Goal: Task Accomplishment & Management: Manage account settings

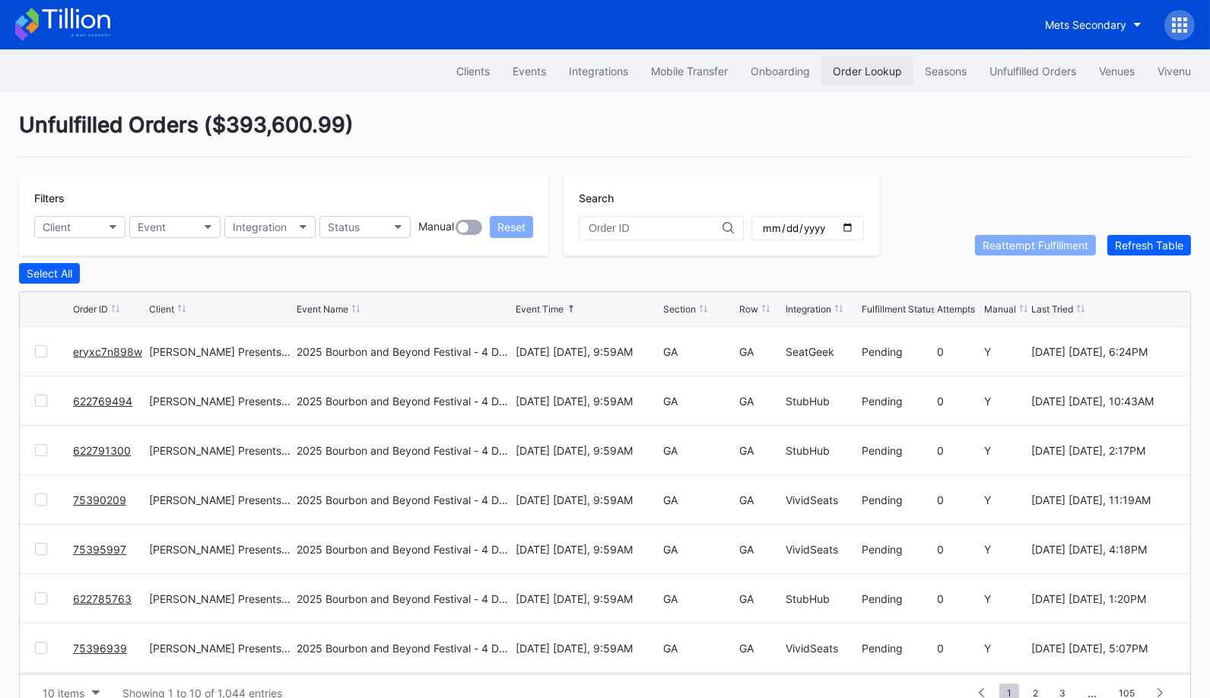
click at [870, 65] on div "Order Lookup" at bounding box center [867, 71] width 69 height 13
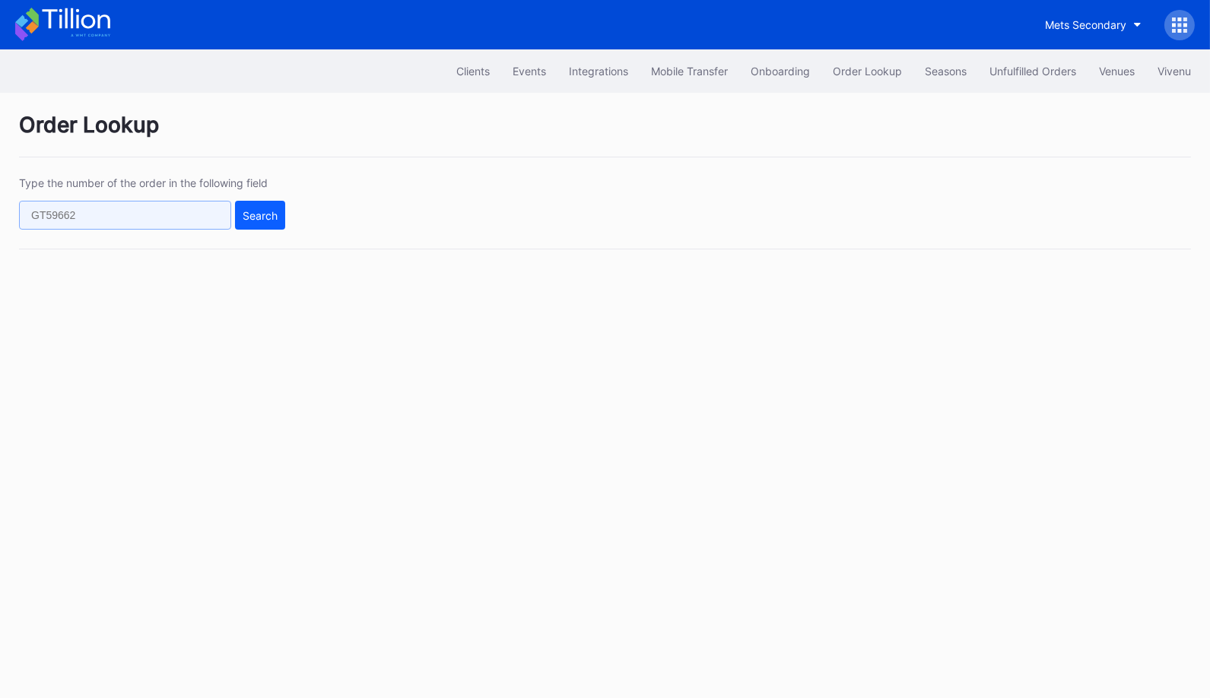
click at [211, 213] on input "text" at bounding box center [125, 215] width 212 height 29
paste input "655064067"
type input "655064067"
click at [272, 221] on button "Search" at bounding box center [260, 215] width 50 height 29
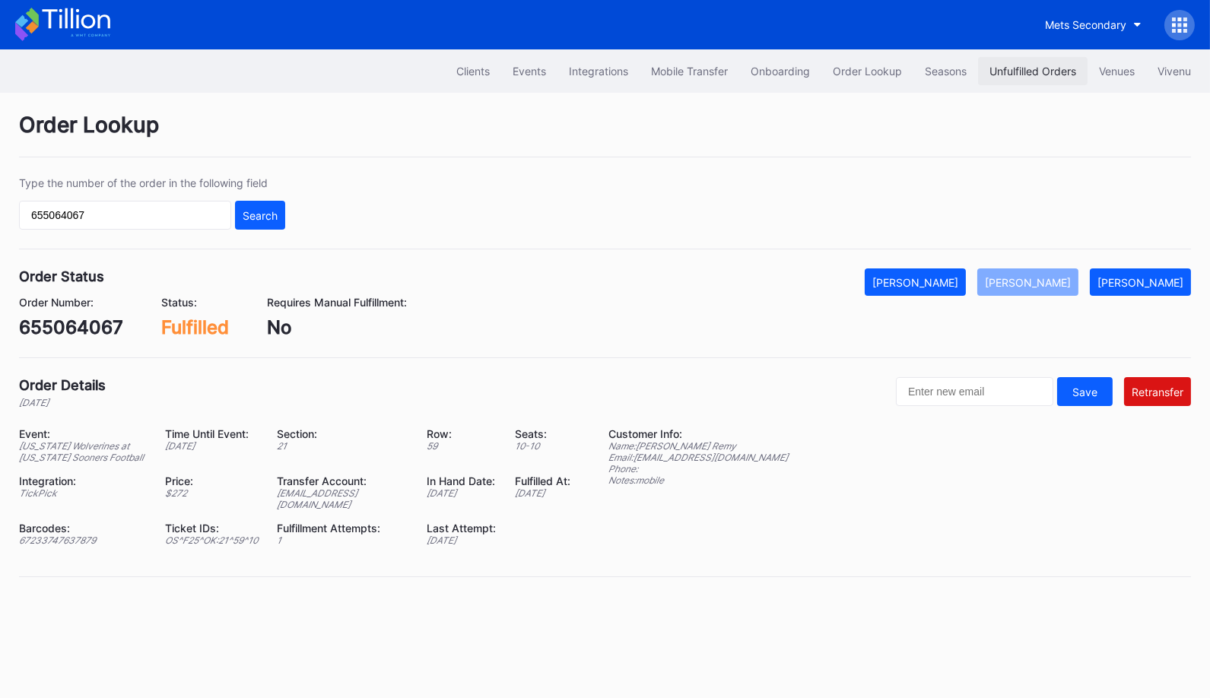
click at [1026, 72] on div "Unfulfilled Orders" at bounding box center [1033, 71] width 87 height 13
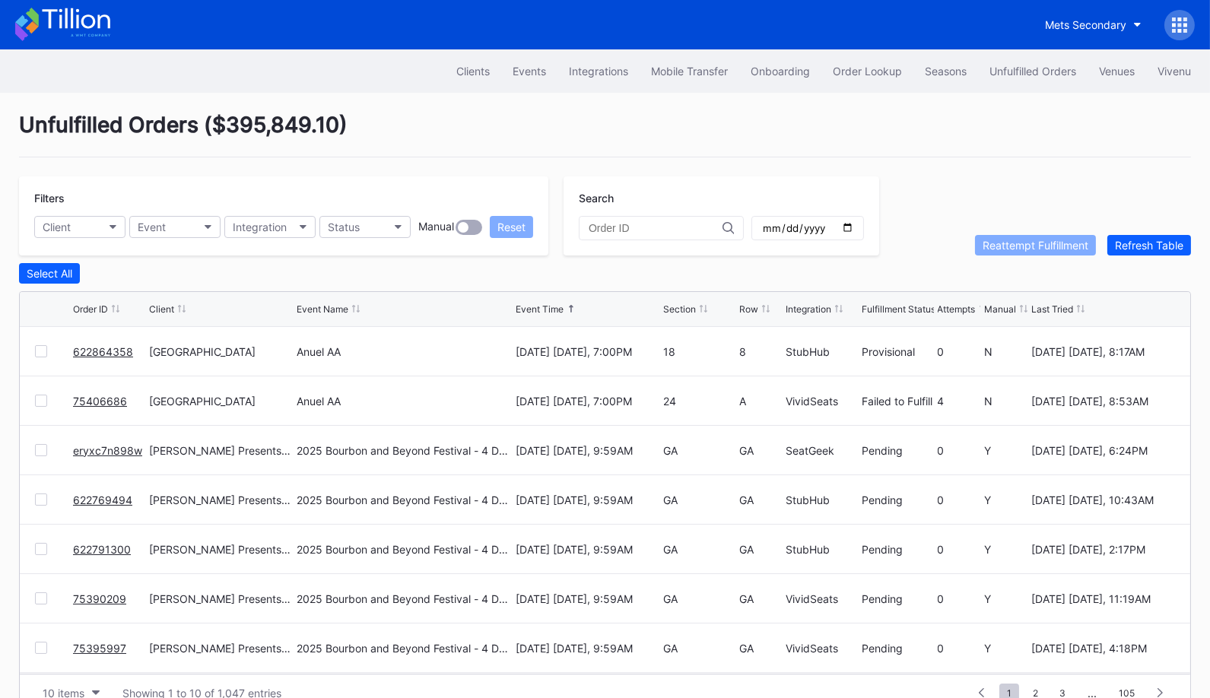
scroll to position [29, 0]
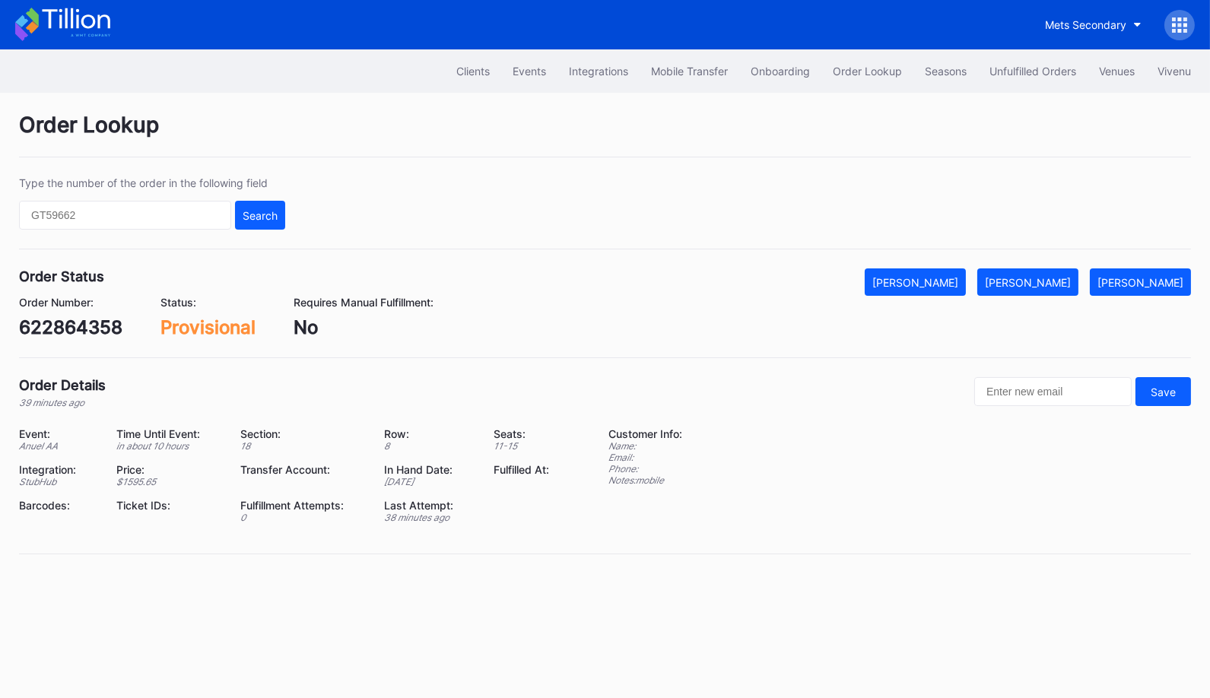
click at [81, 324] on div "622864358" at bounding box center [70, 327] width 103 height 22
copy div "622864358"
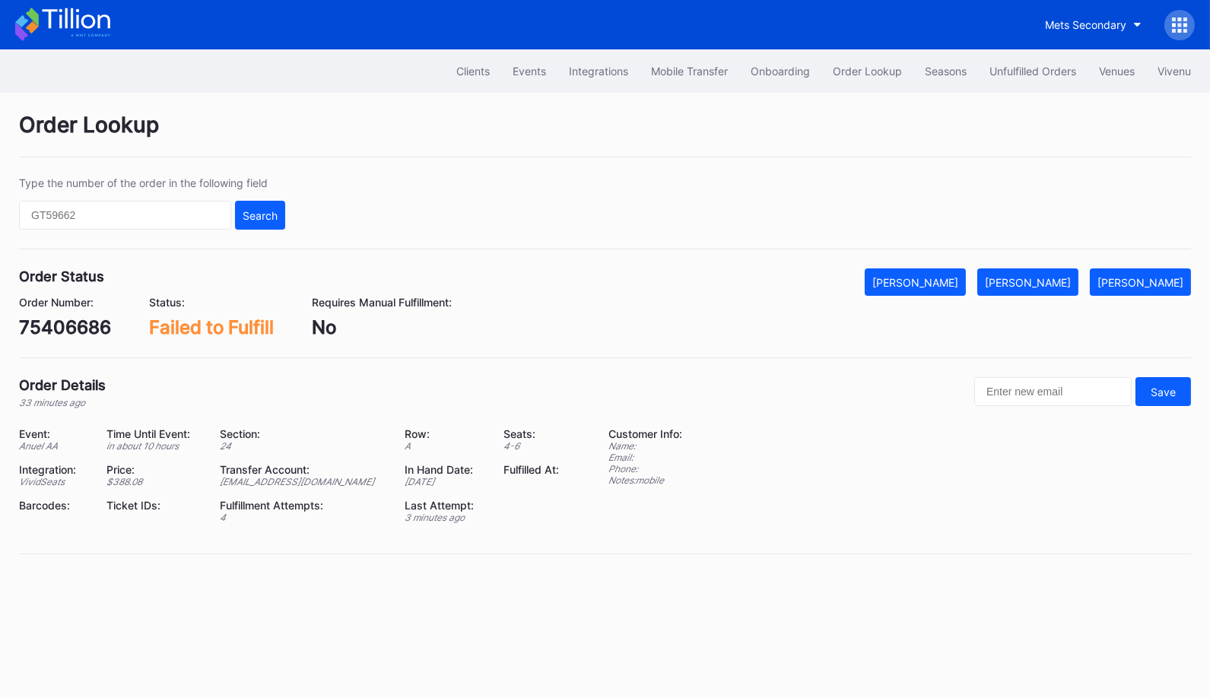
click at [53, 319] on div "75406686" at bounding box center [65, 327] width 92 height 22
copy div "75406686"
click at [1060, 278] on div "Mark Fulfilled" at bounding box center [1028, 282] width 86 height 13
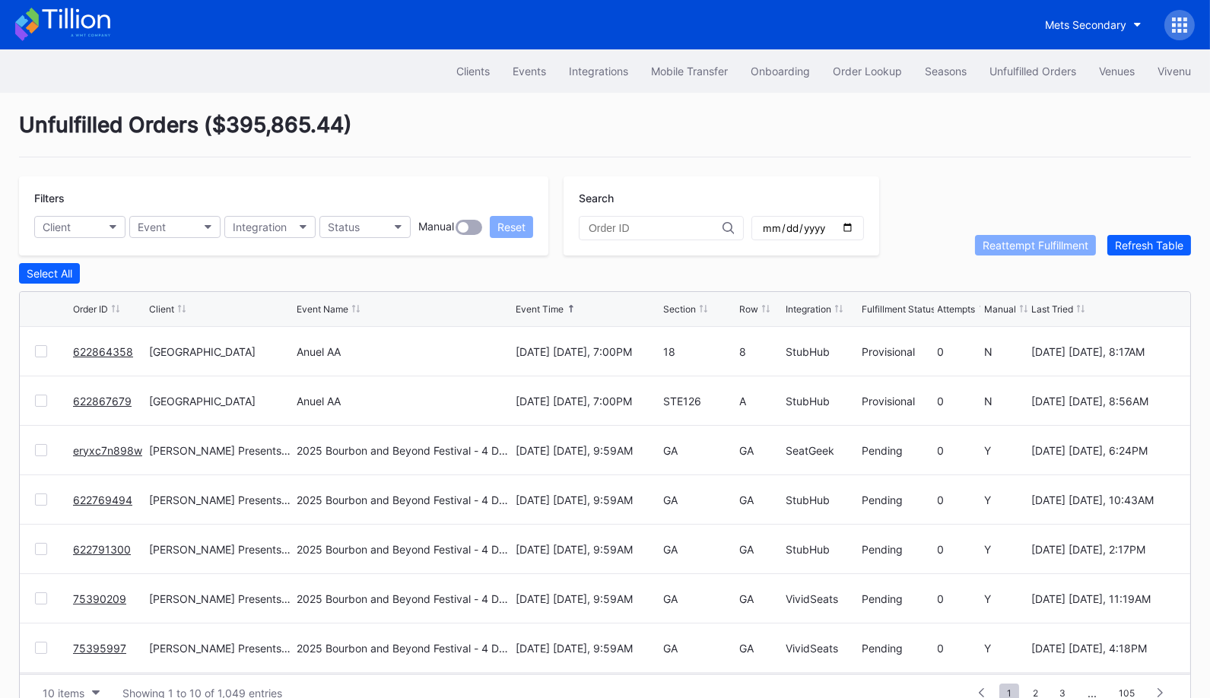
click at [911, 159] on div "Unfulfilled Orders ( $395,865.44 ) Filters Client Event Integration Status Manu…" at bounding box center [605, 412] width 1210 height 638
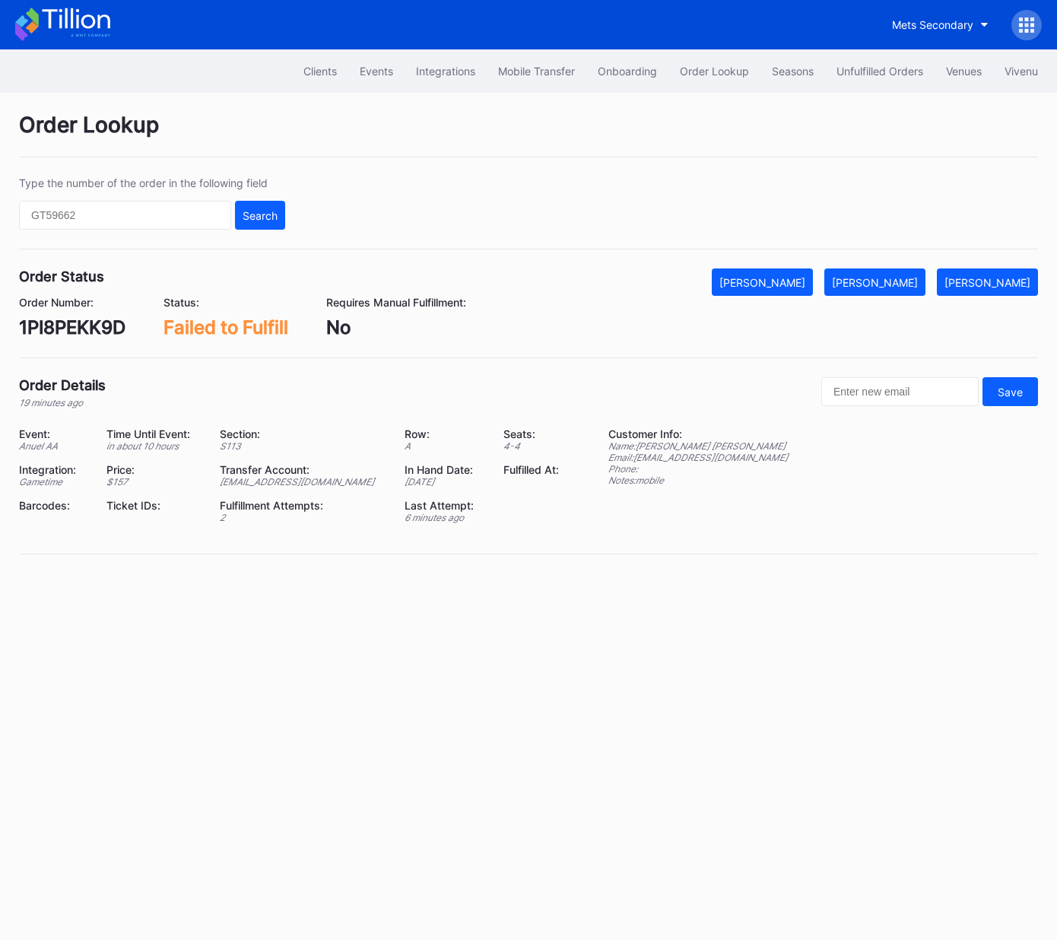
click at [79, 326] on div "1PI8PEKK9D" at bounding box center [72, 327] width 106 height 22
copy div "1PI8PEKK9D"
click at [901, 281] on div "Mark Fulfilled" at bounding box center [875, 282] width 86 height 13
copy div "1PI8PEKK9D"
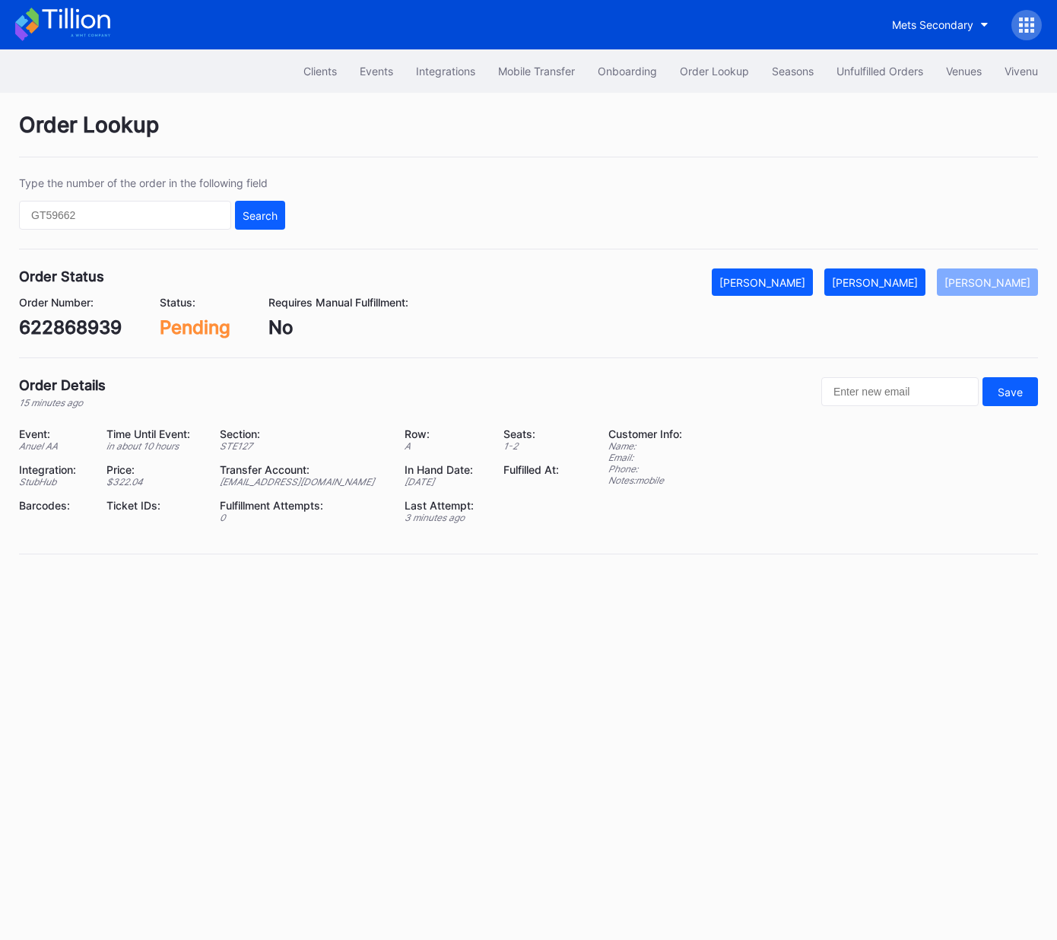
click at [87, 327] on div "622868939" at bounding box center [70, 327] width 103 height 22
copy div "622868939"
click at [882, 276] on div "[PERSON_NAME]" at bounding box center [875, 282] width 86 height 13
click at [97, 327] on div "O8W9GF7OCU" at bounding box center [84, 327] width 130 height 22
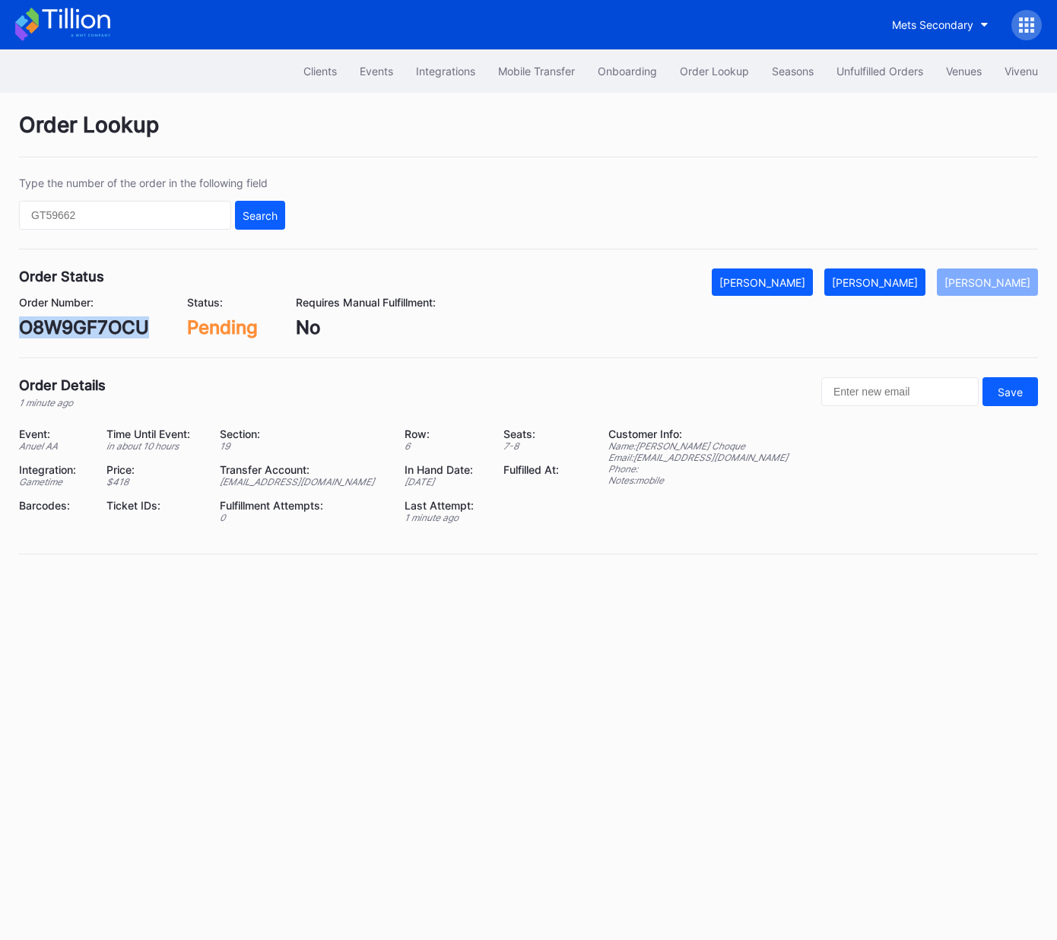
click at [97, 326] on div "O8W9GF7OCU" at bounding box center [84, 327] width 130 height 22
copy div "O8W9GF7OCU"
click at [898, 279] on div "[PERSON_NAME]" at bounding box center [875, 282] width 86 height 13
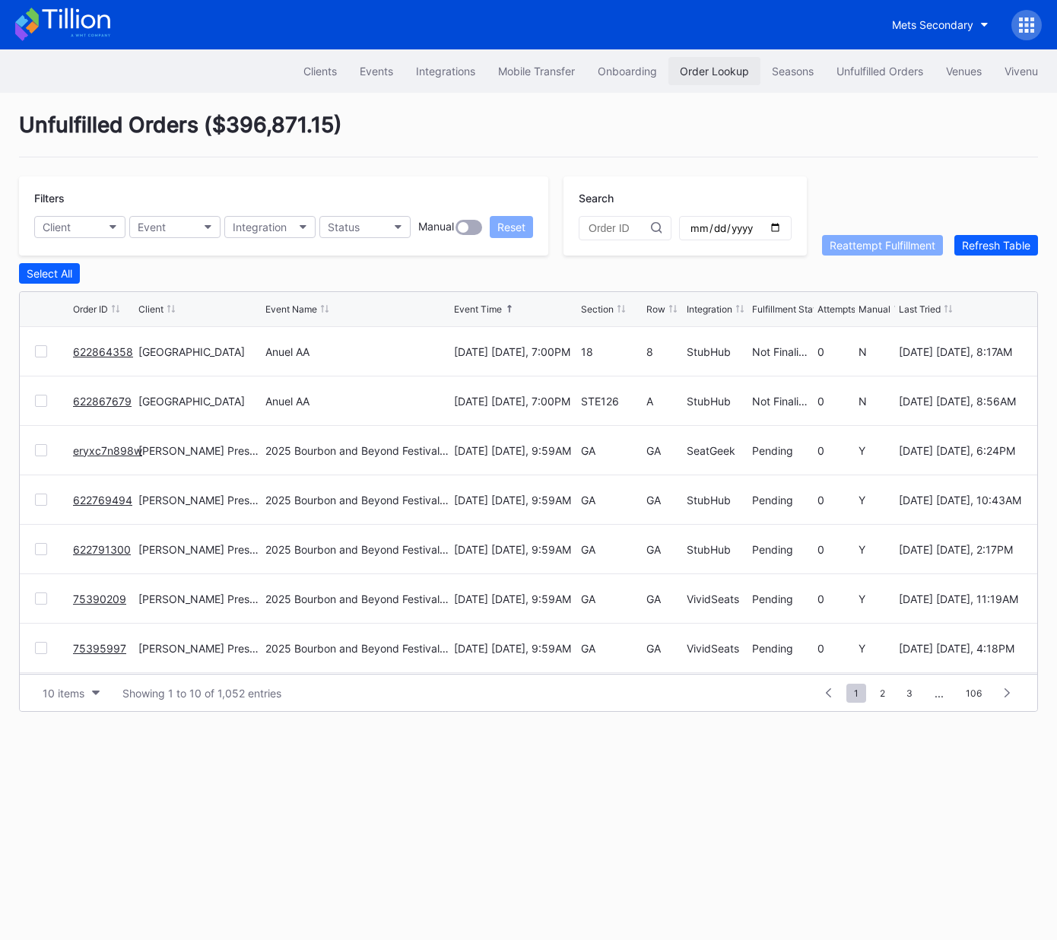
click at [723, 68] on div "Order Lookup" at bounding box center [714, 71] width 69 height 13
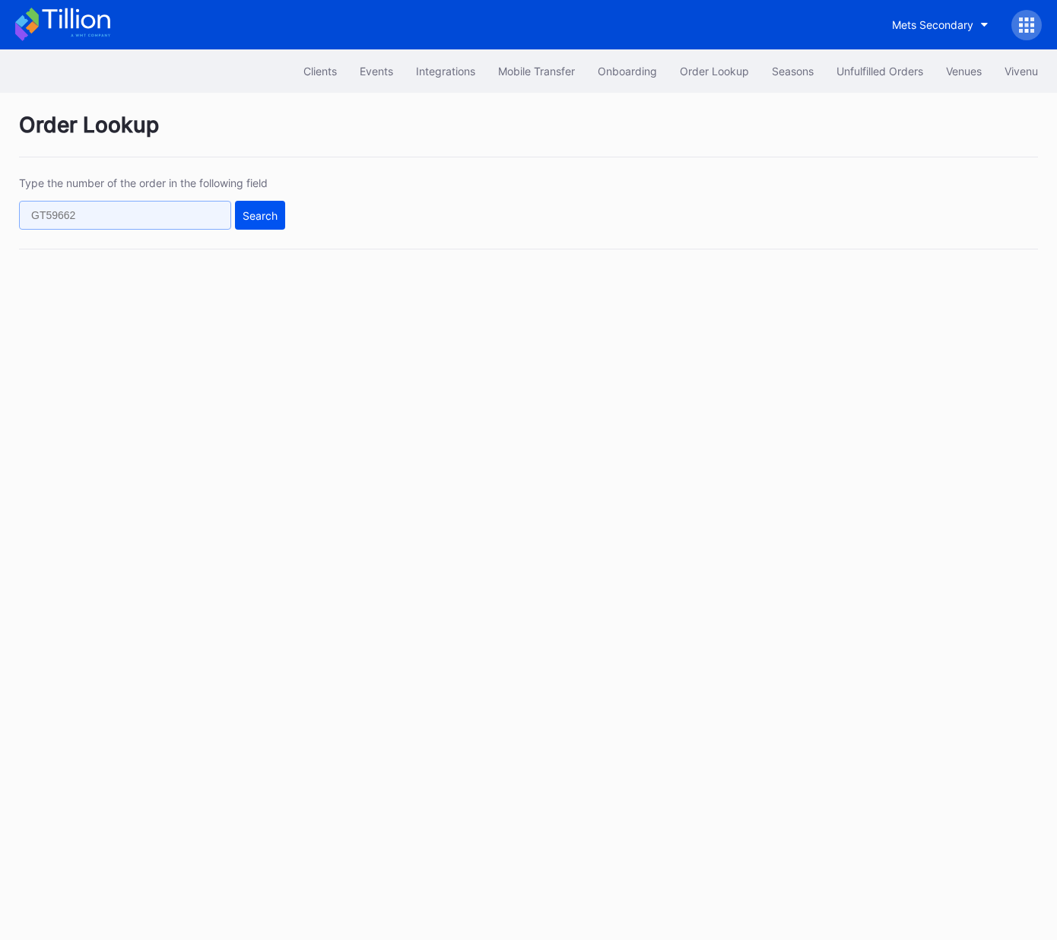
drag, startPoint x: 132, startPoint y: 223, endPoint x: 253, endPoint y: 218, distance: 121.0
click at [136, 223] on input "text" at bounding box center [125, 215] width 212 height 29
paste input "622864358"
click at [272, 212] on div "Search" at bounding box center [260, 215] width 35 height 13
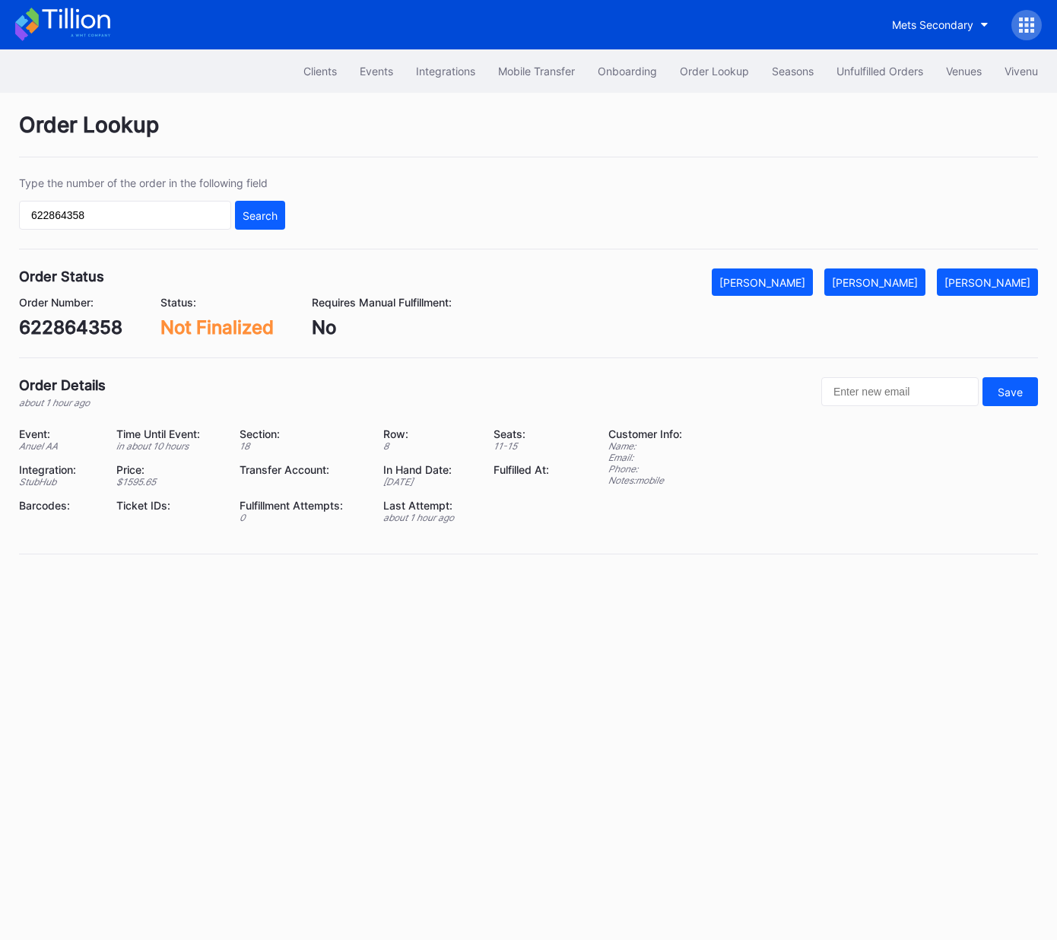
drag, startPoint x: 827, startPoint y: 287, endPoint x: 821, endPoint y: 208, distance: 79.3
click at [806, 287] on div "Mark Cancelled" at bounding box center [763, 282] width 86 height 13
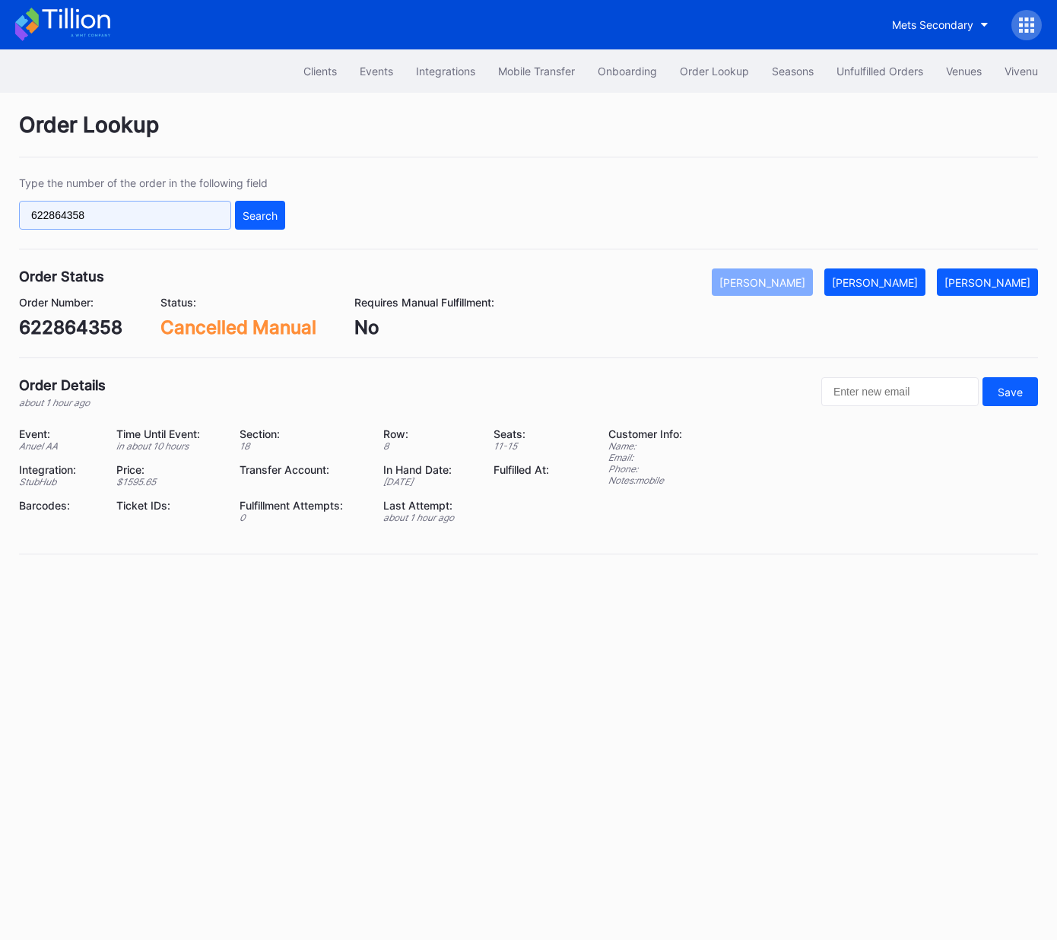
click at [158, 220] on input "622864358" at bounding box center [125, 215] width 212 height 29
paste input "7679"
click at [265, 213] on div "Search" at bounding box center [260, 215] width 35 height 13
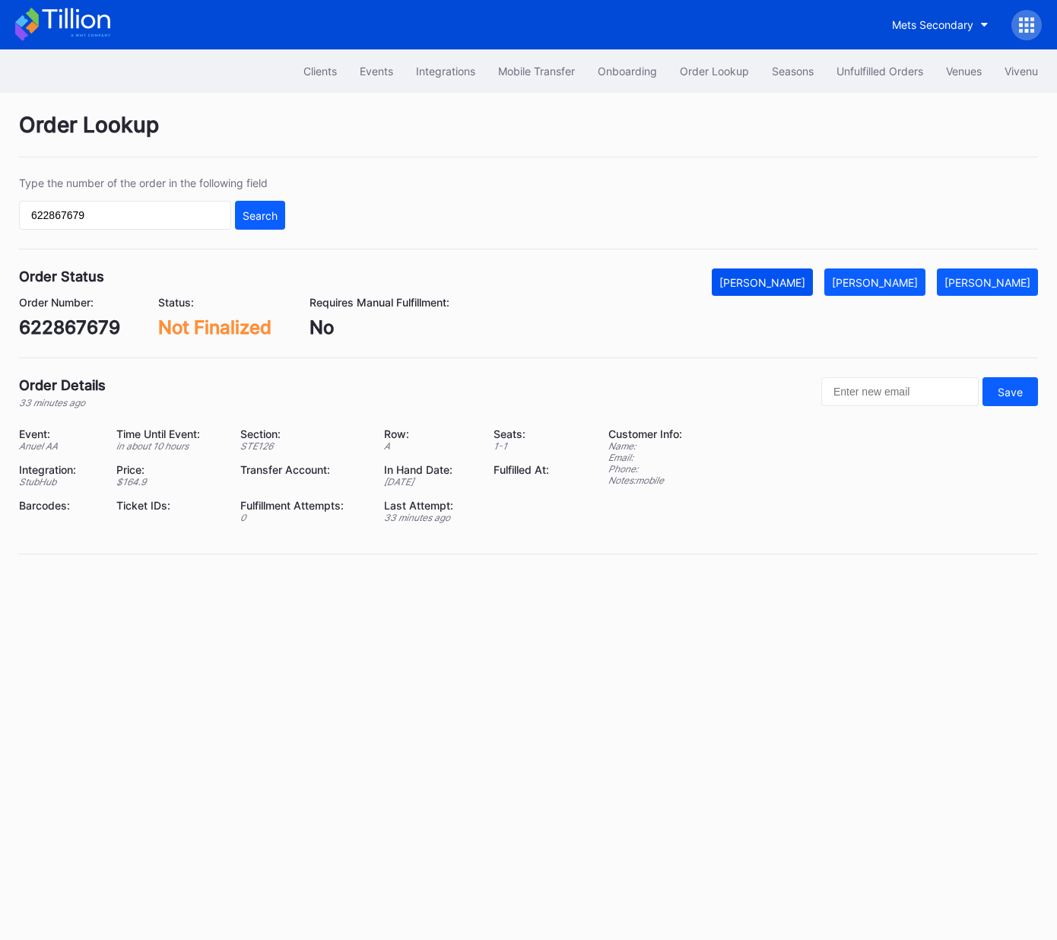
click at [802, 278] on div "[PERSON_NAME]" at bounding box center [763, 282] width 86 height 13
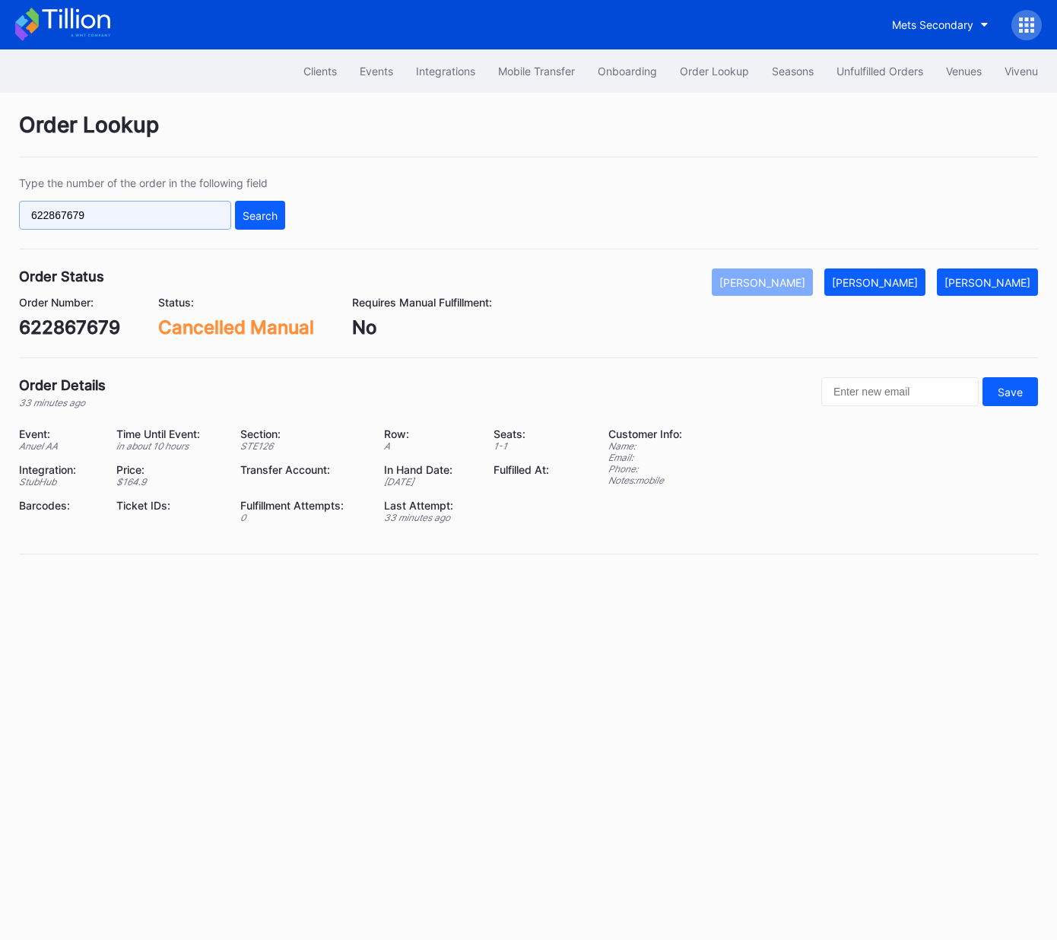
click at [210, 209] on input "622867679" at bounding box center [125, 215] width 212 height 29
paste input "g9rxt65250d"
click at [266, 209] on div "Search" at bounding box center [260, 215] width 35 height 13
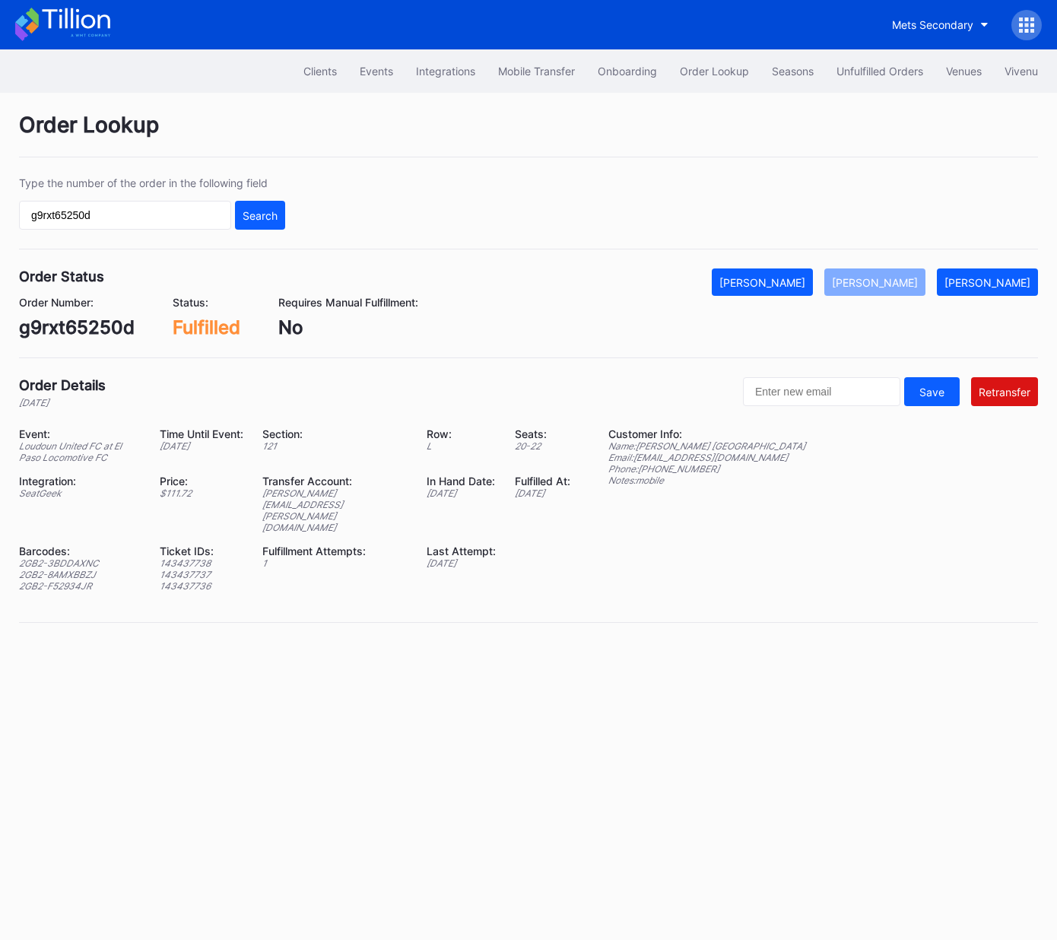
click at [112, 328] on div "g9rxt65250d" at bounding box center [77, 327] width 116 height 22
copy div "g9rxt65250d"
drag, startPoint x: 725, startPoint y: 456, endPoint x: 638, endPoint y: 461, distance: 86.9
click at [638, 461] on div "Event: Loudoun United FC at El Paso Locomotive FC Time Until Event: in 1 day Se…" at bounding box center [528, 515] width 1019 height 176
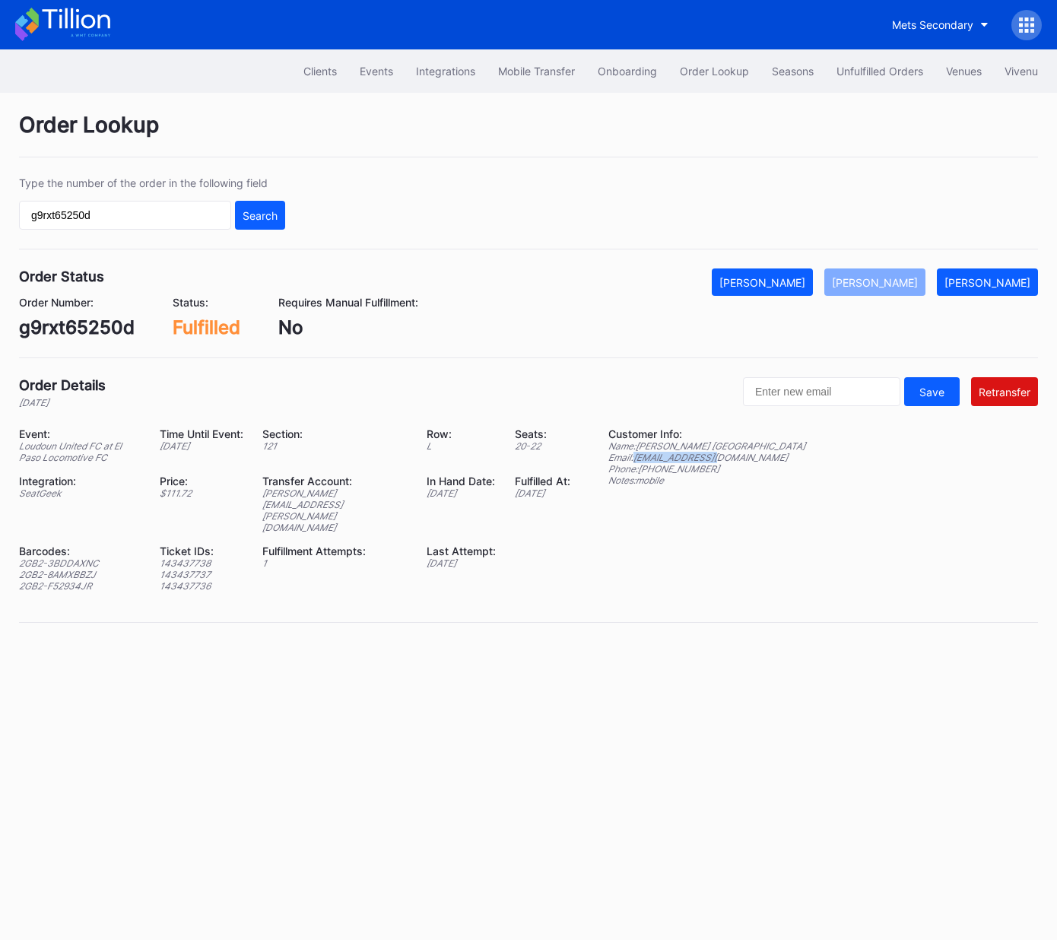
copy div "cvcg16@gmail.com"
click at [170, 209] on input "g9rxt65250d" at bounding box center [125, 215] width 212 height 29
paste input "622392900"
type input "622392900"
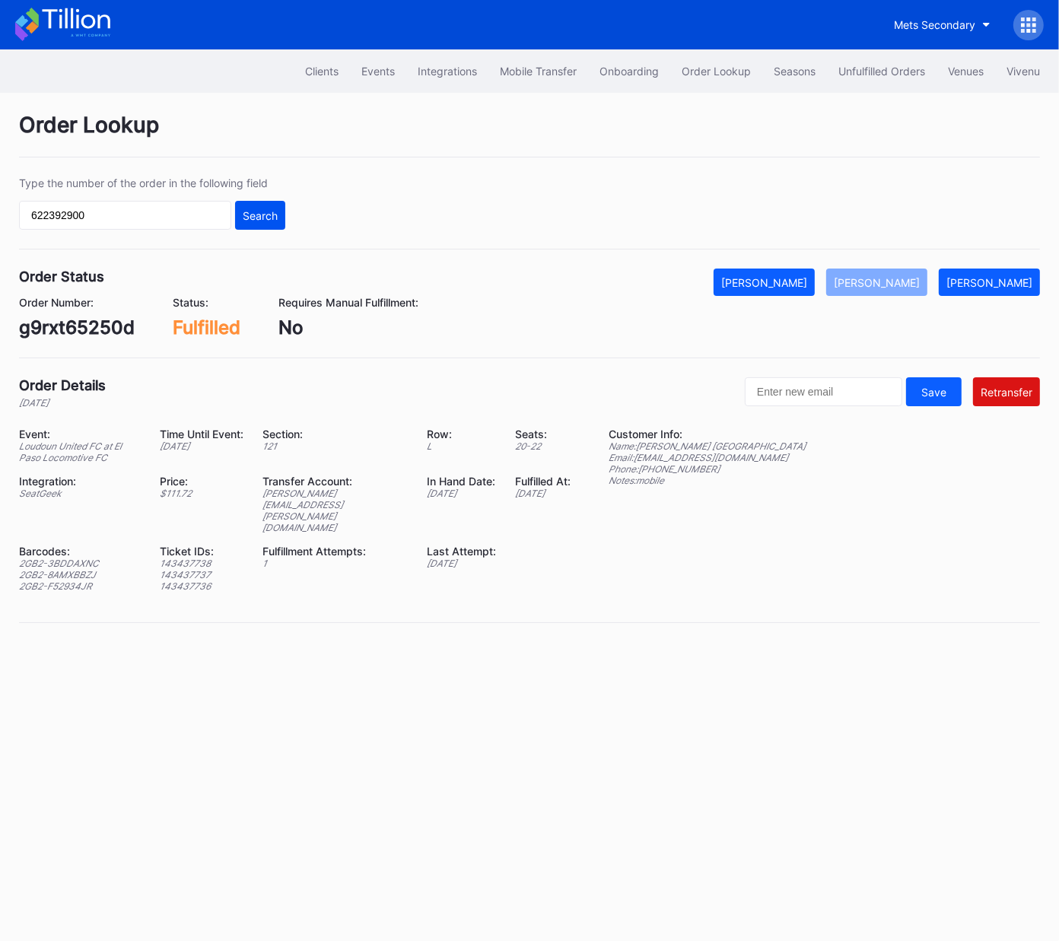
click at [244, 216] on div "Search" at bounding box center [260, 215] width 35 height 13
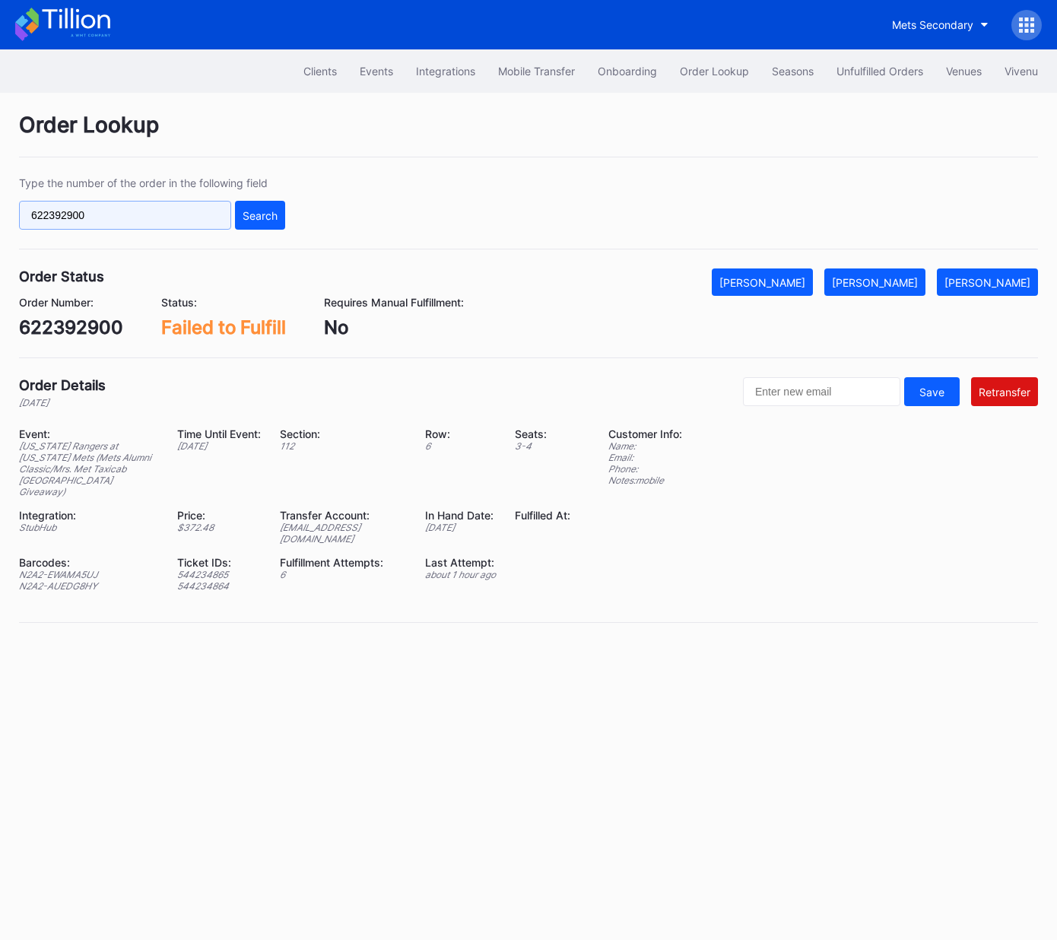
click at [135, 211] on input "622392900" at bounding box center [125, 215] width 212 height 29
paste input "1817"
click at [268, 209] on div "Search" at bounding box center [260, 215] width 35 height 13
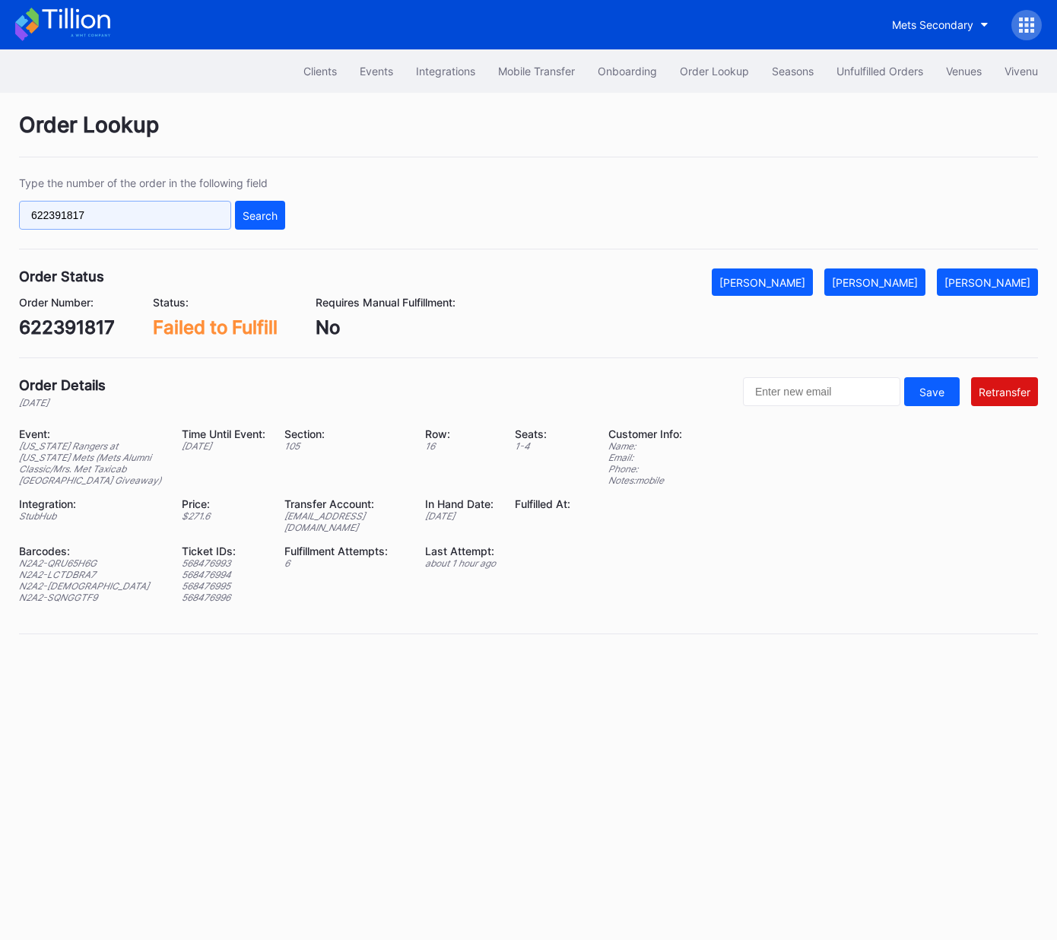
click at [180, 215] on input "622391817" at bounding box center [125, 215] width 212 height 29
click at [181, 215] on input "622391817" at bounding box center [125, 215] width 212 height 29
paste input "8390"
type input "622383907"
click at [253, 215] on div "Search" at bounding box center [260, 215] width 35 height 13
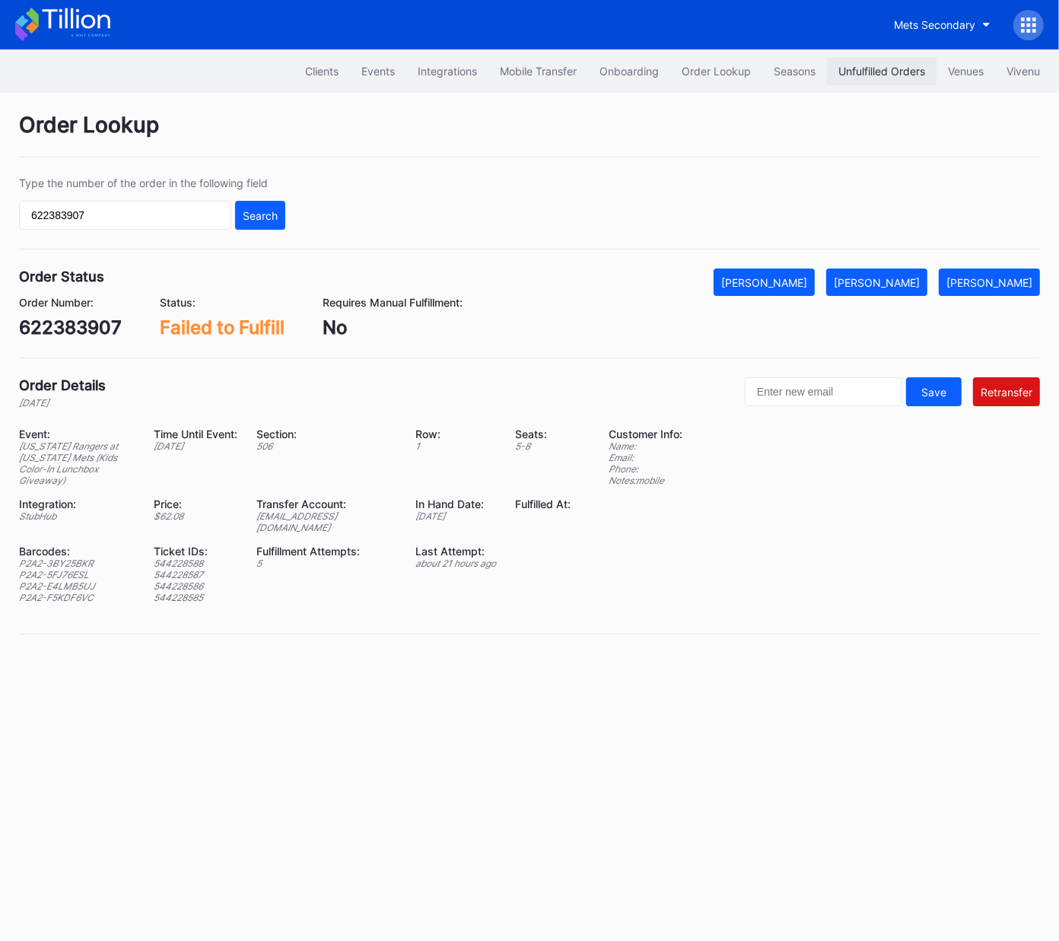
click at [879, 67] on div "Unfulfilled Orders" at bounding box center [881, 71] width 87 height 13
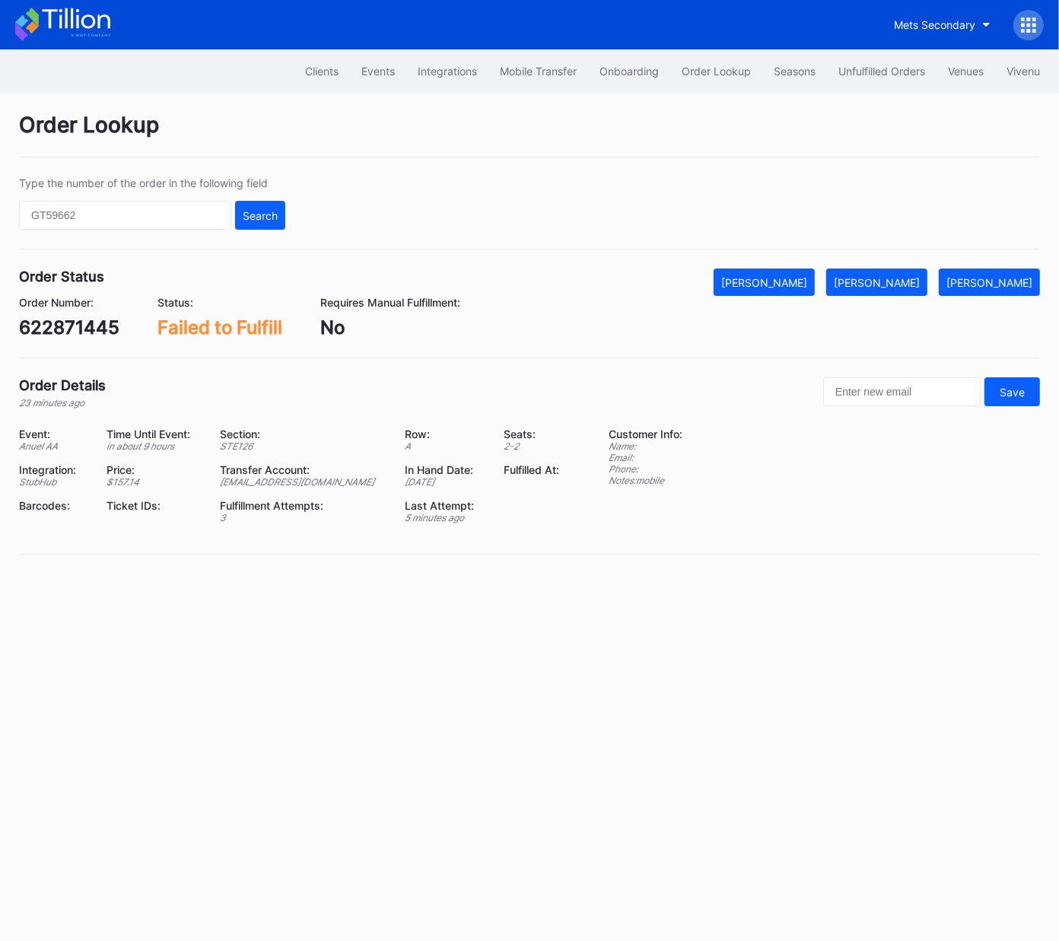
click at [84, 332] on div "622871445" at bounding box center [69, 327] width 100 height 22
click at [83, 332] on div "622871445" at bounding box center [69, 327] width 100 height 22
copy div "622871445"
click at [894, 288] on div "[PERSON_NAME]" at bounding box center [877, 282] width 86 height 13
drag, startPoint x: 124, startPoint y: 319, endPoint x: 91, endPoint y: 325, distance: 33.1
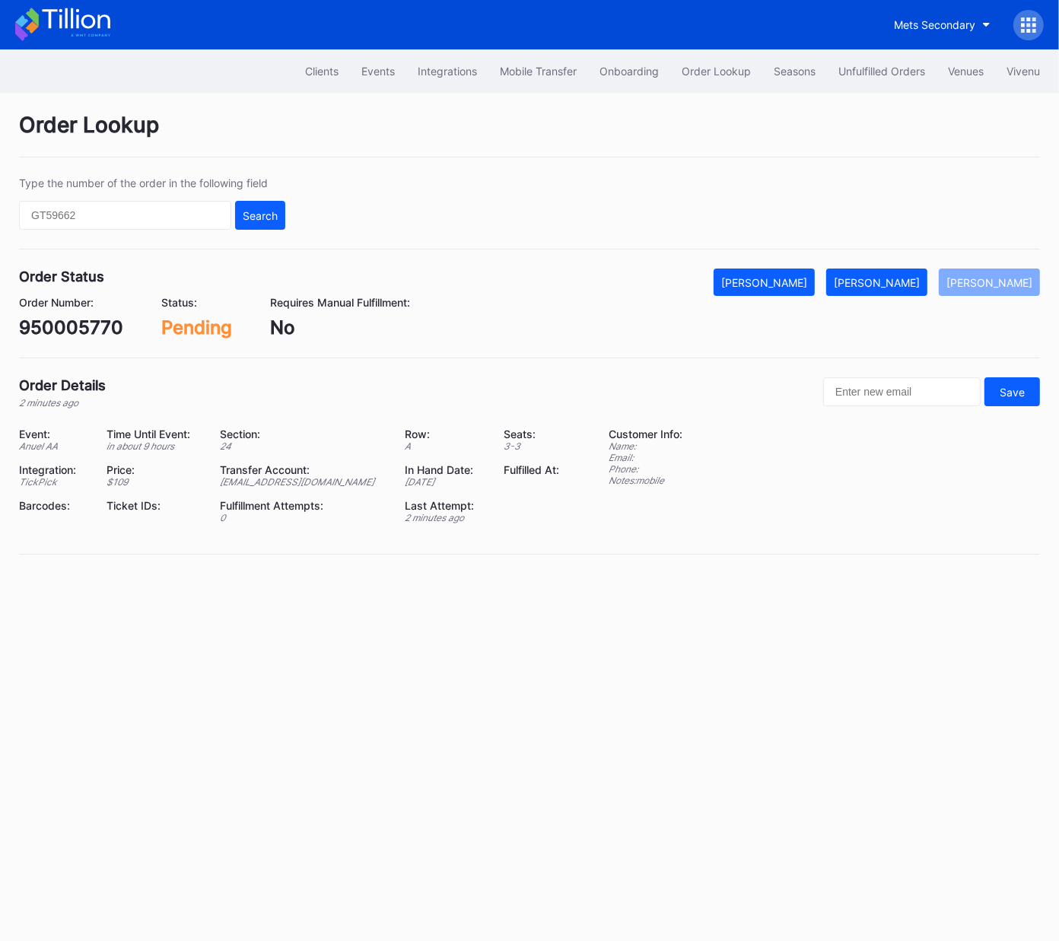
click at [124, 319] on div "Order Number: 950005770 Status: Pending Requires Manual Fulfillment: No" at bounding box center [529, 317] width 1021 height 43
click at [56, 332] on div "950005770" at bounding box center [71, 327] width 104 height 22
click at [62, 330] on div "950005770" at bounding box center [71, 327] width 104 height 22
copy div "950005770"
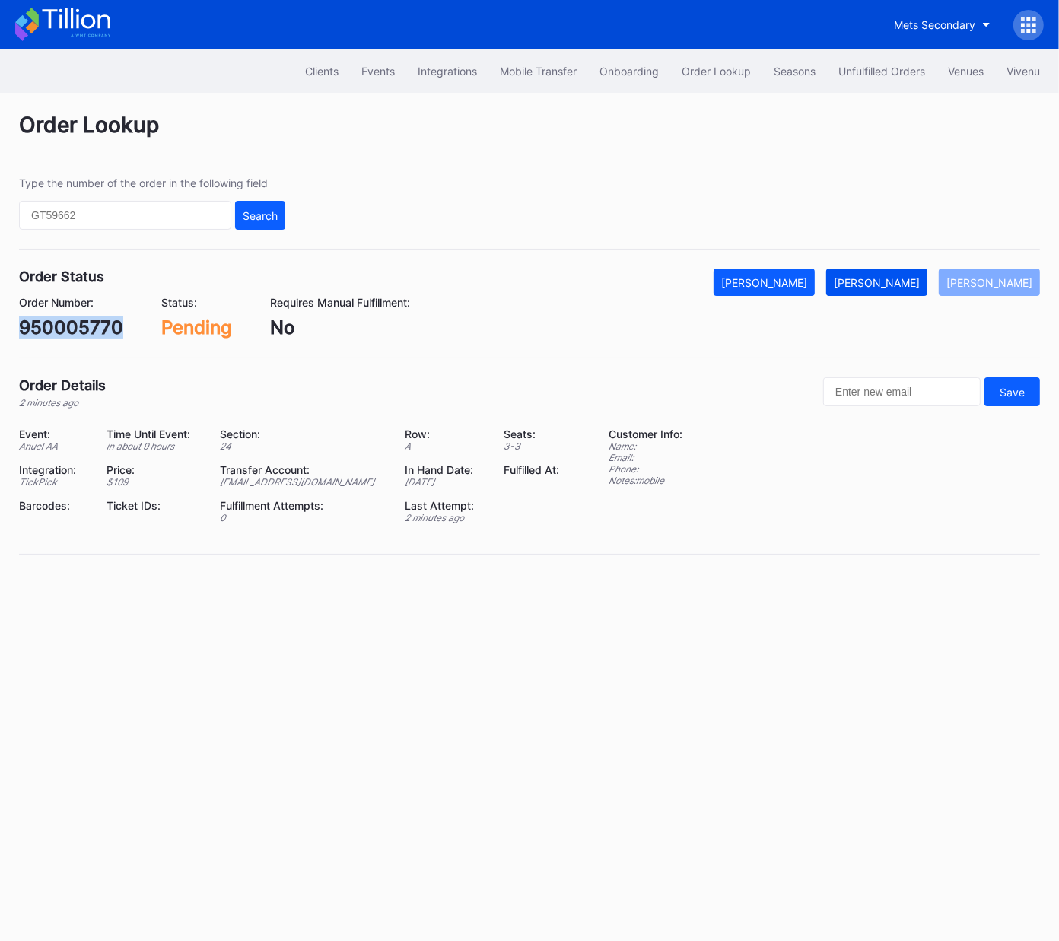
click at [896, 286] on div "[PERSON_NAME]" at bounding box center [877, 282] width 86 height 13
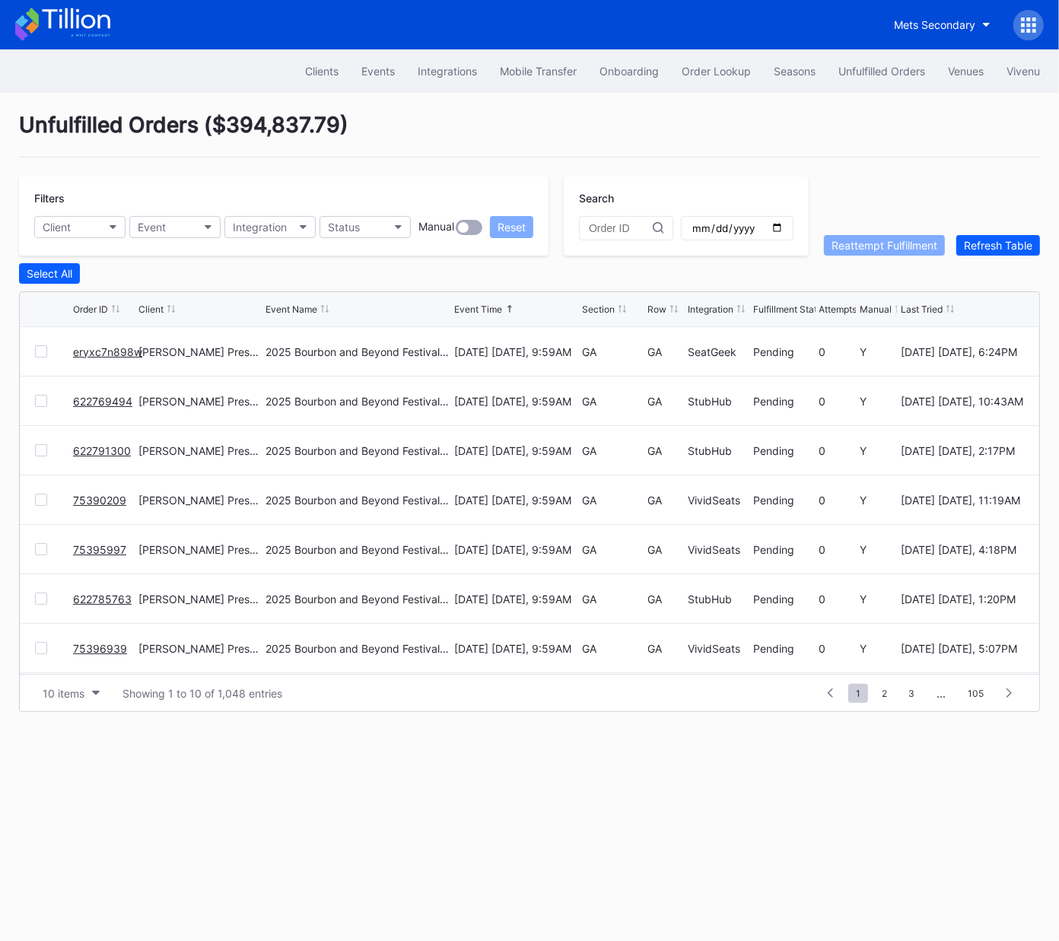
drag, startPoint x: 609, startPoint y: 121, endPoint x: 567, endPoint y: 122, distance: 41.1
click at [609, 121] on div "Unfulfilled Orders ( $394,837.79 )" at bounding box center [529, 135] width 1021 height 46
click at [189, 227] on button "Event" at bounding box center [174, 227] width 91 height 22
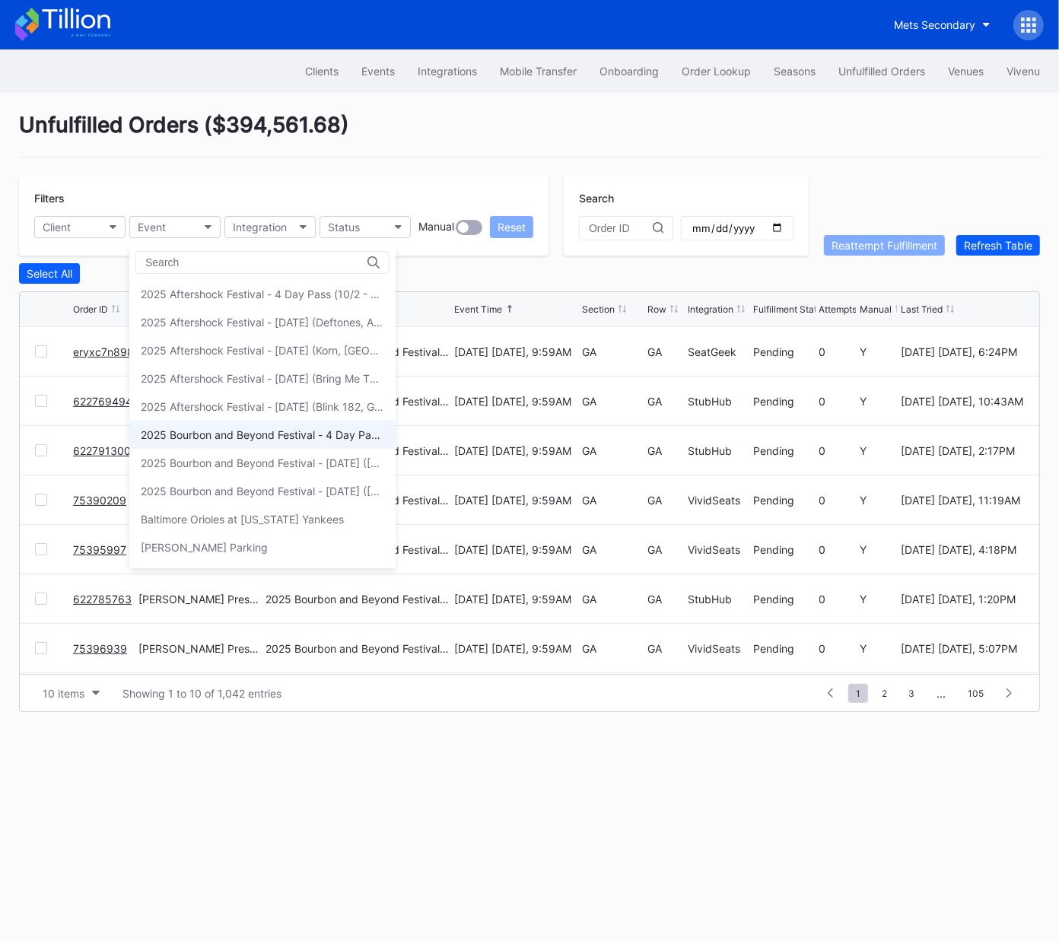
click at [292, 434] on div "2025 Bourbon and Beyond Festival - 4 Day Pass (9/11 - 9/14) ([PERSON_NAME], [PE…" at bounding box center [262, 434] width 243 height 13
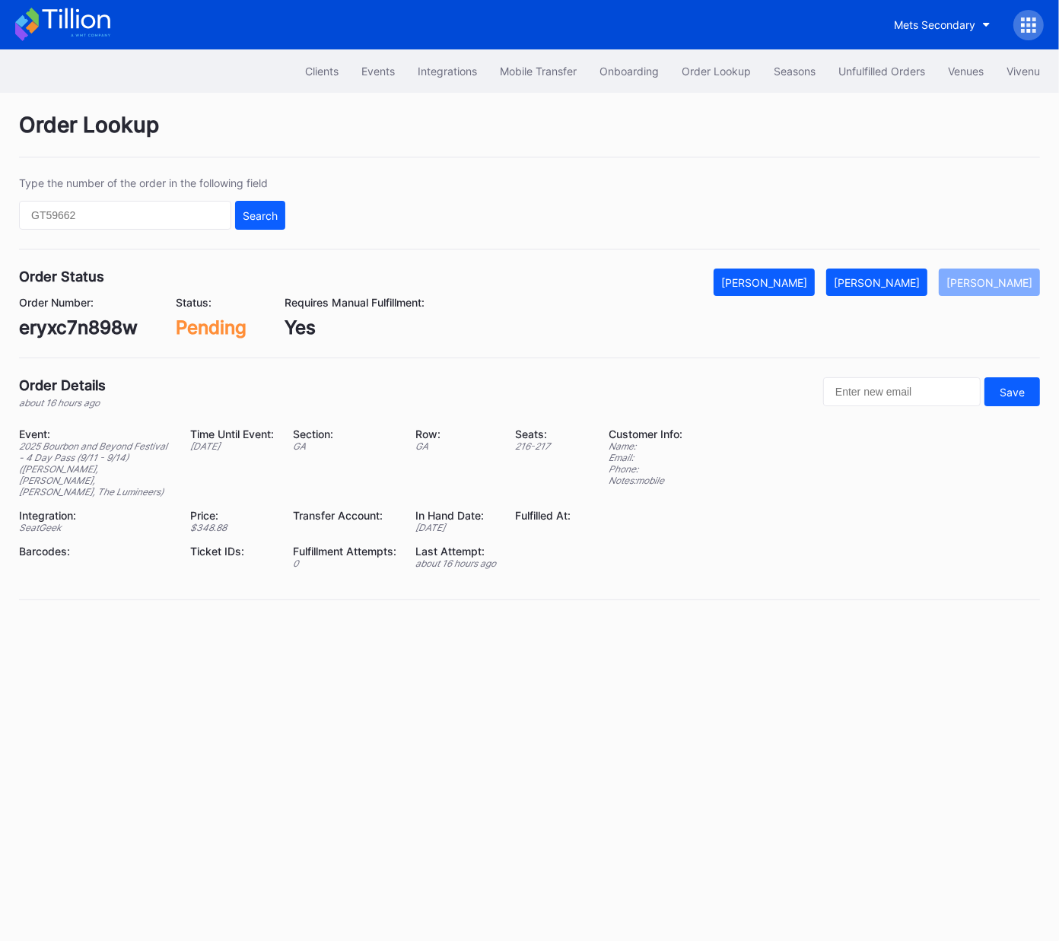
click at [108, 330] on div "eryxc7n898w" at bounding box center [78, 327] width 119 height 22
click at [108, 329] on div "eryxc7n898w" at bounding box center [78, 327] width 119 height 22
copy div "eryxc7n898w"
click at [901, 287] on div "[PERSON_NAME]" at bounding box center [877, 282] width 86 height 13
click at [59, 322] on div "622769494" at bounding box center [70, 327] width 103 height 22
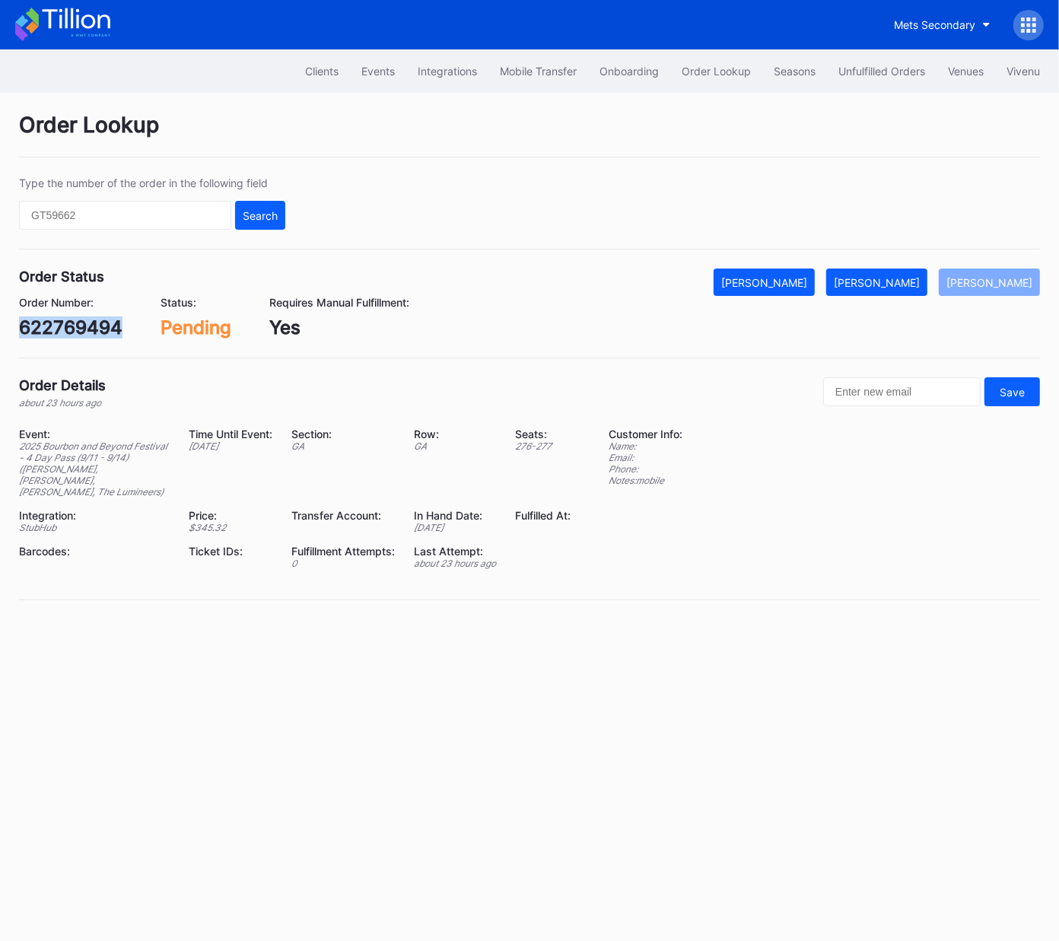
click at [59, 322] on div "622769494" at bounding box center [70, 327] width 103 height 22
copy div "622769494"
click at [888, 288] on div "[PERSON_NAME]" at bounding box center [877, 282] width 86 height 13
click at [84, 322] on div "622791300" at bounding box center [69, 327] width 100 height 22
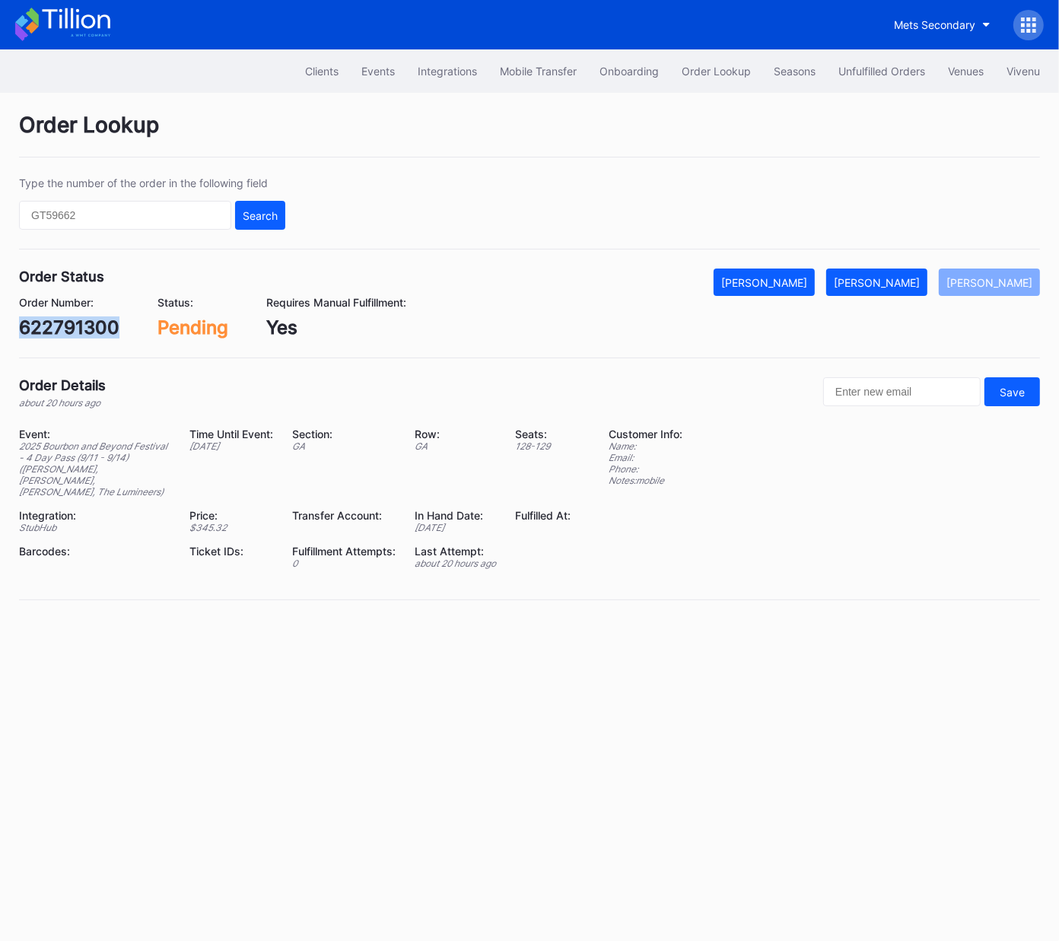
copy div "622791300"
drag, startPoint x: 902, startPoint y: 281, endPoint x: 948, endPoint y: 270, distance: 47.0
click at [902, 281] on div "[PERSON_NAME]" at bounding box center [877, 282] width 86 height 13
click at [75, 323] on div "75390209" at bounding box center [65, 327] width 92 height 22
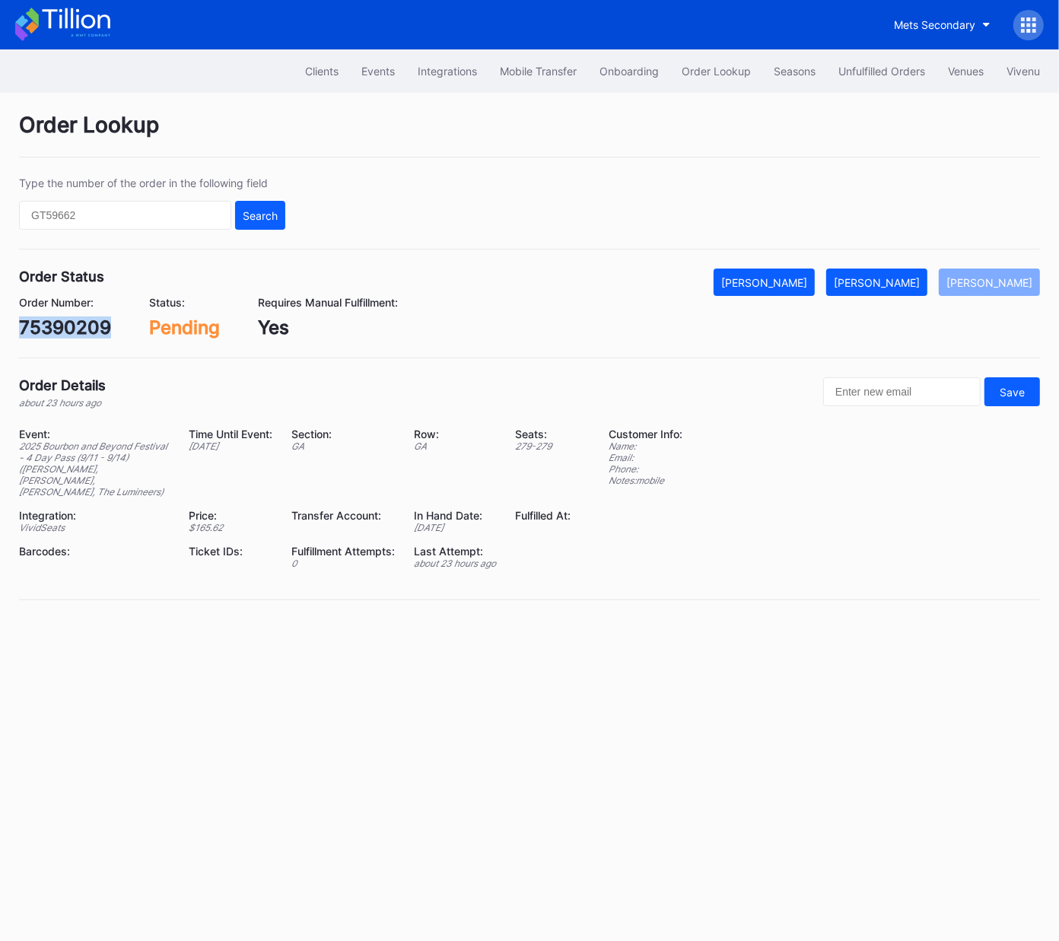
copy div "75390209"
drag, startPoint x: 902, startPoint y: 285, endPoint x: 1008, endPoint y: 208, distance: 130.7
click at [902, 285] on div "[PERSON_NAME]" at bounding box center [877, 282] width 86 height 13
click at [68, 325] on div "75395997" at bounding box center [64, 327] width 90 height 22
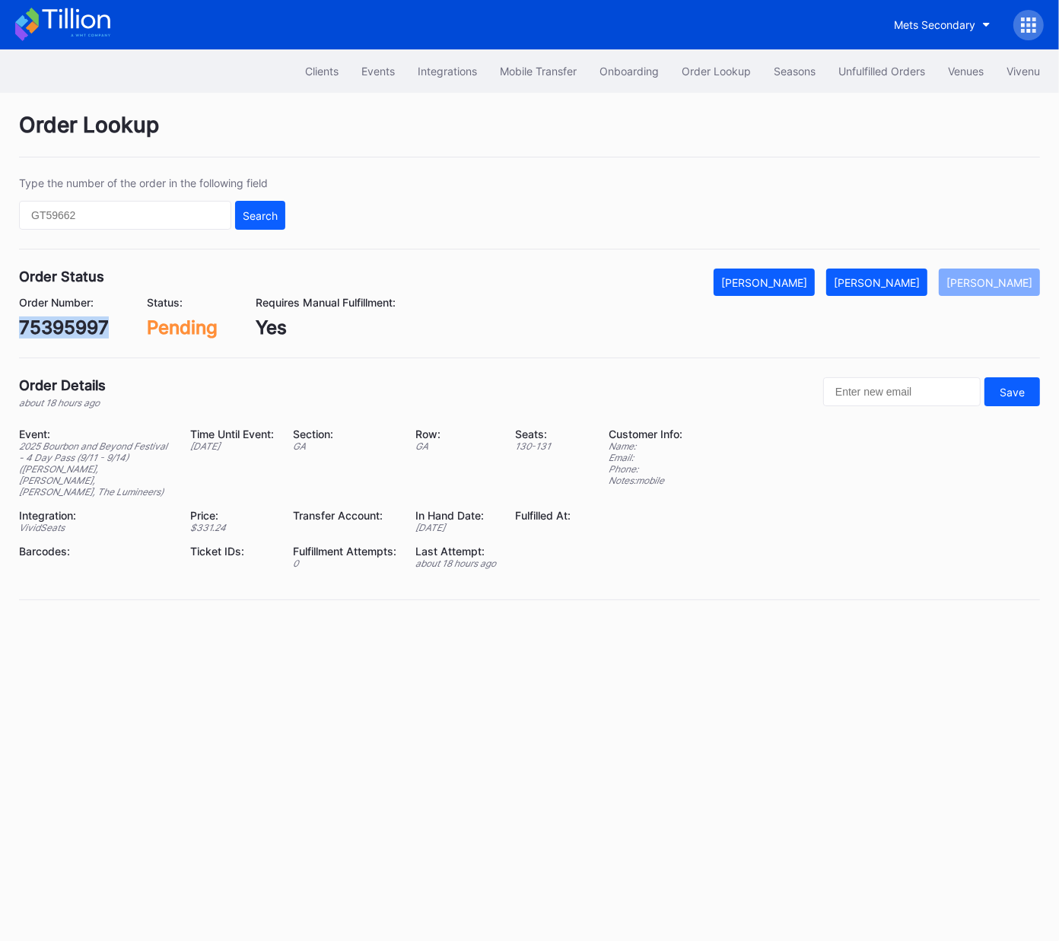
copy div "75395997"
drag, startPoint x: 911, startPoint y: 275, endPoint x: 1042, endPoint y: 209, distance: 146.6
click at [911, 276] on div "[PERSON_NAME]" at bounding box center [877, 282] width 86 height 13
click at [84, 329] on div "622785763" at bounding box center [69, 327] width 101 height 22
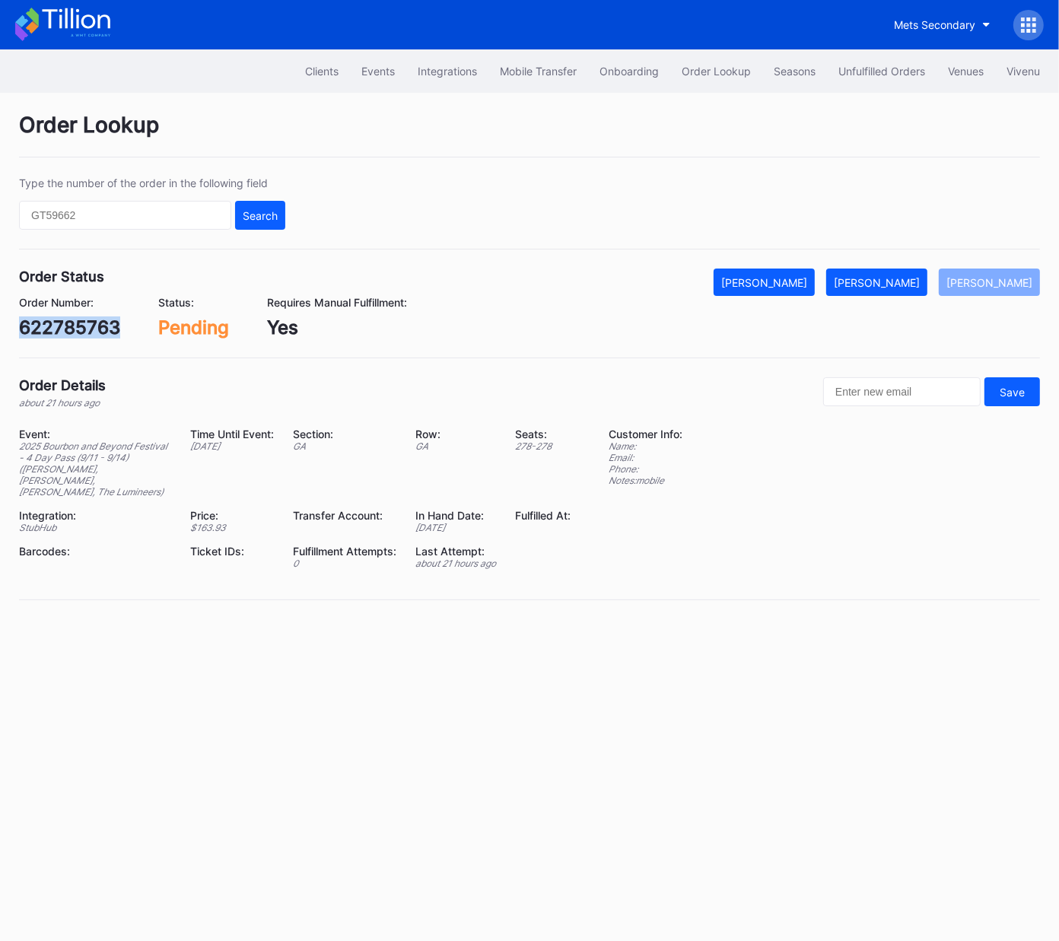
copy div "622785763"
click at [900, 280] on div "[PERSON_NAME]" at bounding box center [877, 282] width 86 height 13
click at [87, 324] on div "75396939" at bounding box center [64, 327] width 91 height 22
copy div "75396939"
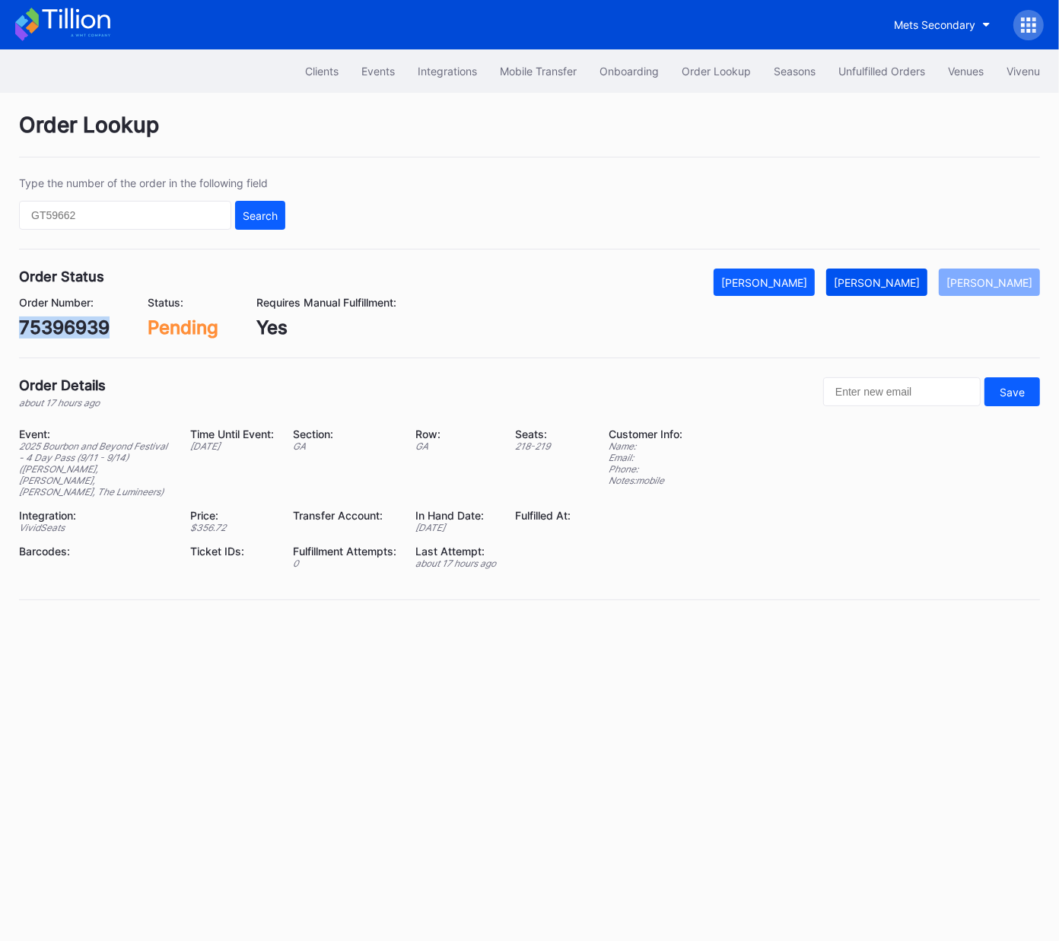
click at [900, 284] on div "[PERSON_NAME]" at bounding box center [877, 282] width 86 height 13
click at [90, 326] on div "622816302" at bounding box center [69, 327] width 100 height 22
copy div "622816302"
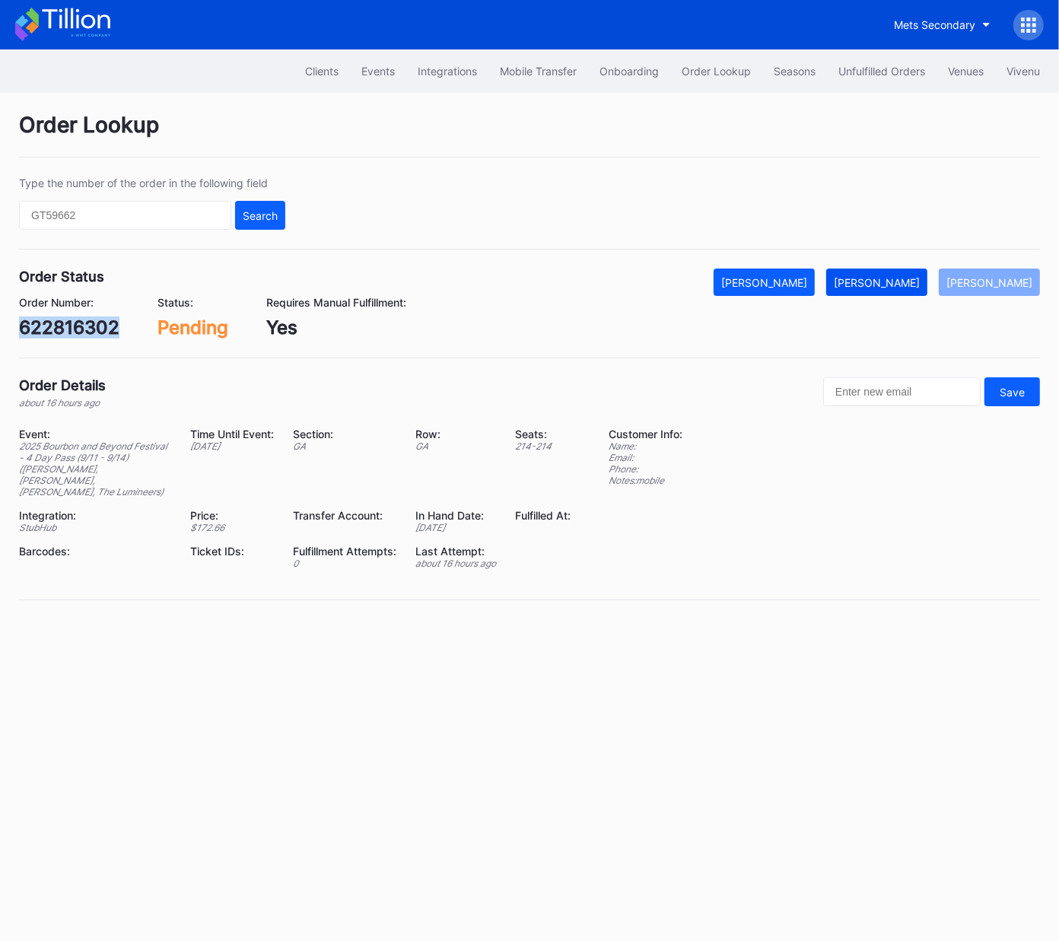
click at [895, 282] on div "[PERSON_NAME]" at bounding box center [877, 282] width 86 height 13
click at [51, 326] on div "622789225" at bounding box center [70, 327] width 102 height 22
copy div "622789225"
click at [904, 278] on div "[PERSON_NAME]" at bounding box center [877, 282] width 86 height 13
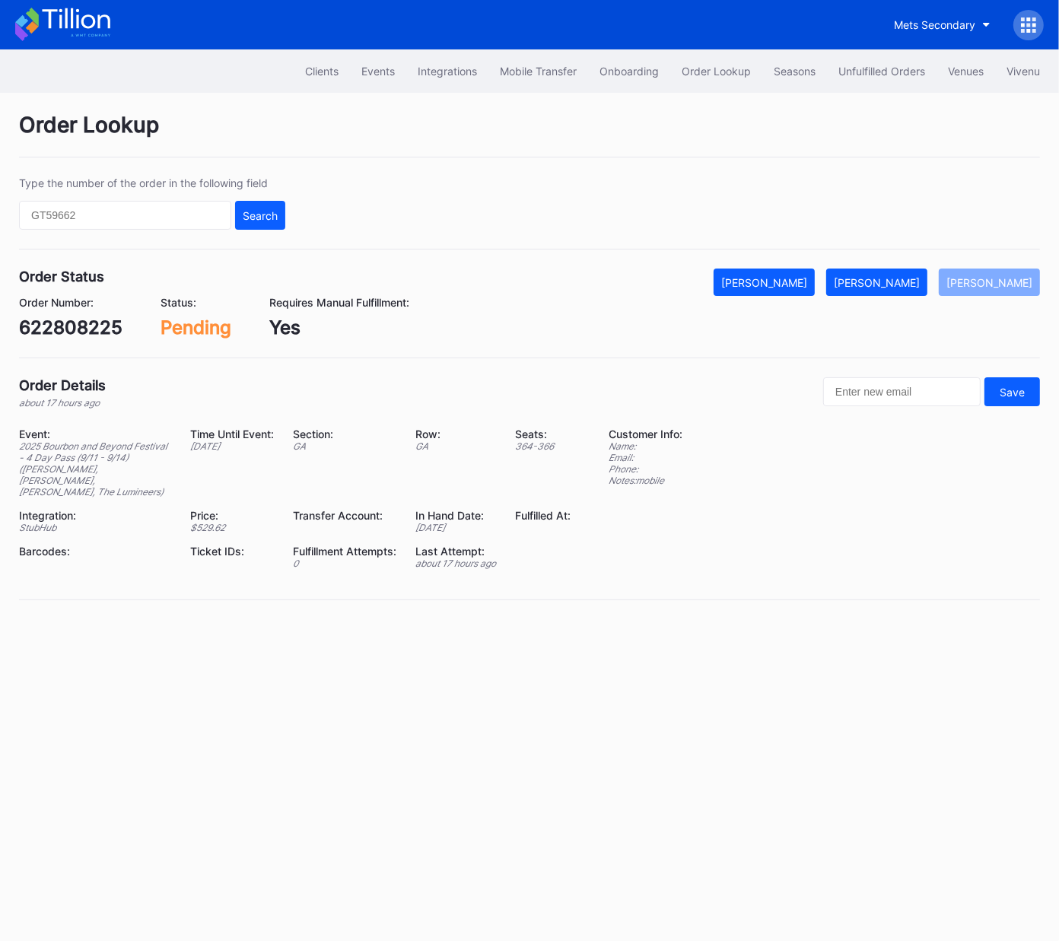
click at [70, 328] on div "622808225" at bounding box center [70, 327] width 103 height 22
click at [71, 328] on div "622808225" at bounding box center [70, 327] width 103 height 22
copy div "622808225"
click at [888, 281] on div "Mark Fulfilled" at bounding box center [877, 282] width 86 height 13
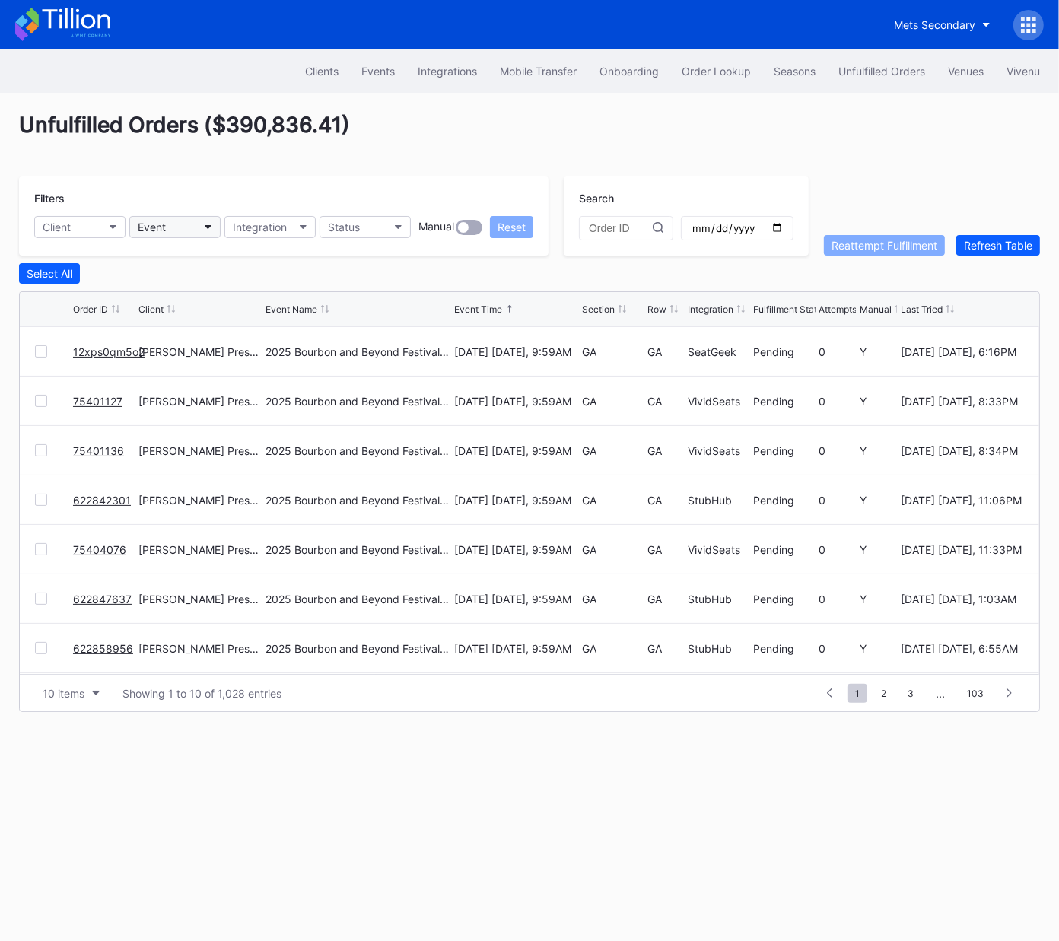
click at [157, 230] on div "Event" at bounding box center [152, 227] width 28 height 13
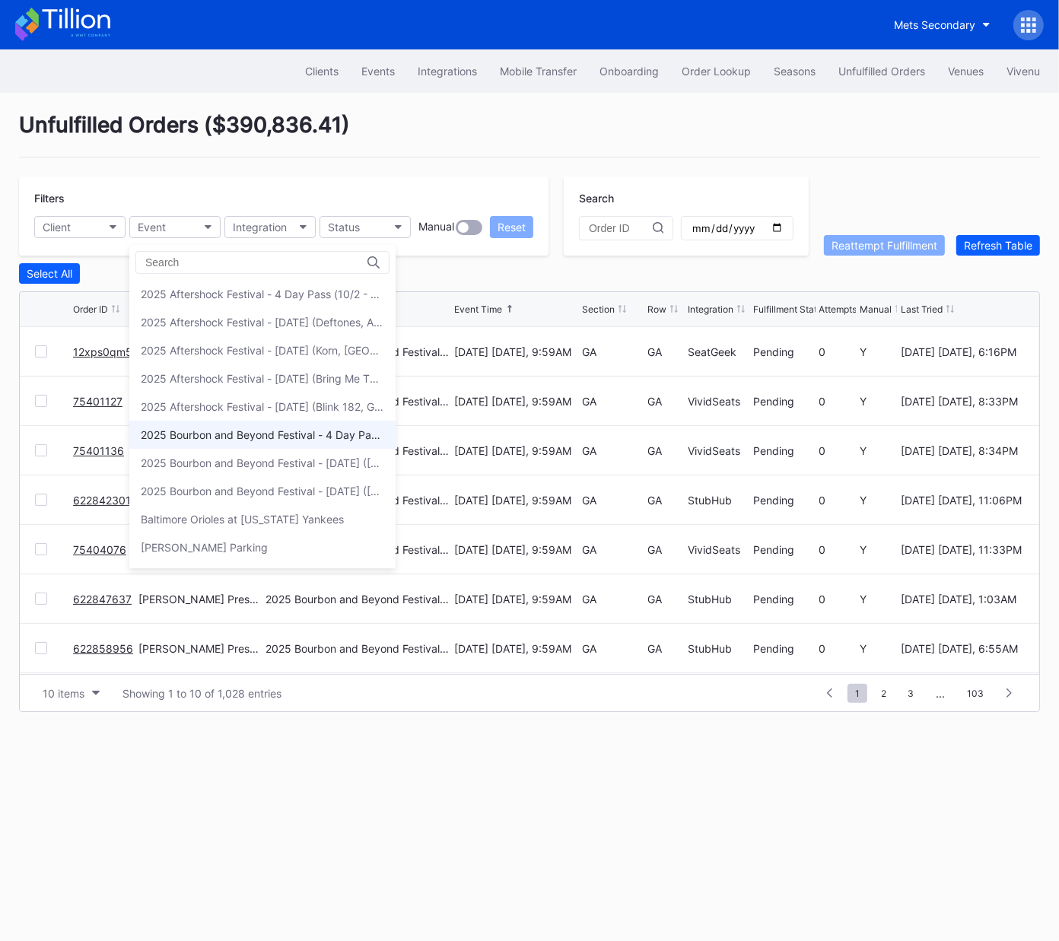
click at [245, 434] on div "2025 Bourbon and Beyond Festival - 4 Day Pass (9/11 - 9/14) ([PERSON_NAME], [PE…" at bounding box center [262, 434] width 243 height 13
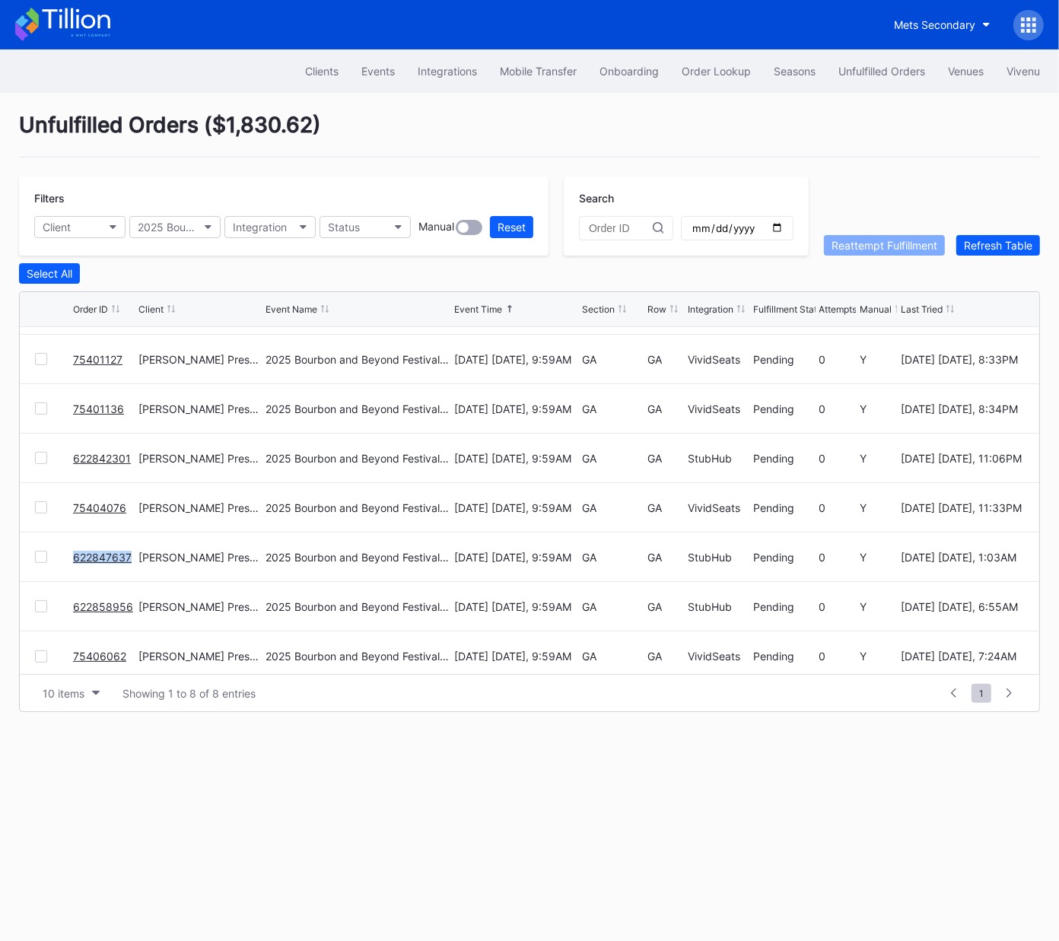
scroll to position [49, 0]
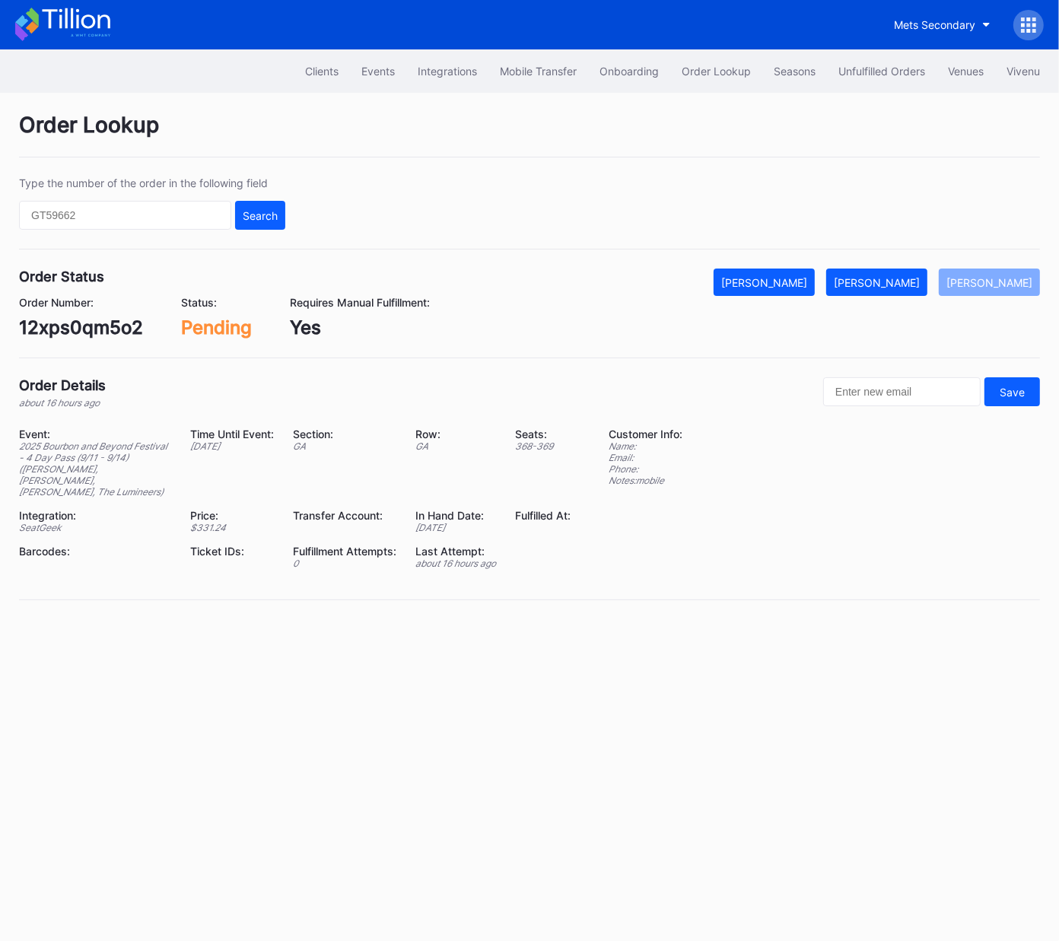
click at [77, 333] on div "12xps0qm5o2" at bounding box center [81, 327] width 124 height 22
copy div "12xps0qm5o2"
click at [891, 282] on div "[PERSON_NAME]" at bounding box center [877, 282] width 86 height 13
click at [86, 332] on div "75401127" at bounding box center [61, 327] width 85 height 22
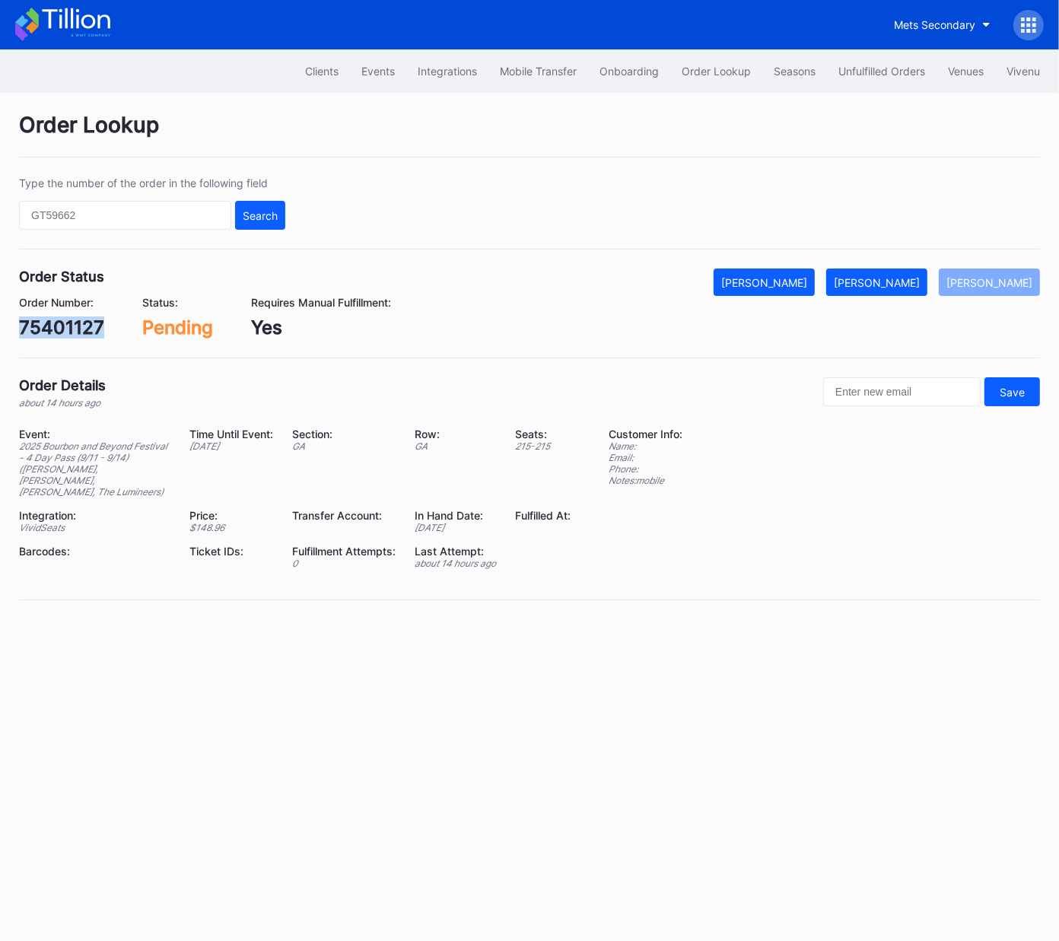
click at [86, 332] on div "75401127" at bounding box center [61, 327] width 85 height 22
copy div "75401127"
drag, startPoint x: 900, startPoint y: 288, endPoint x: 1031, endPoint y: 181, distance: 168.7
click at [899, 288] on button "[PERSON_NAME]" at bounding box center [876, 282] width 101 height 27
click at [84, 335] on div "75401136" at bounding box center [62, 327] width 86 height 22
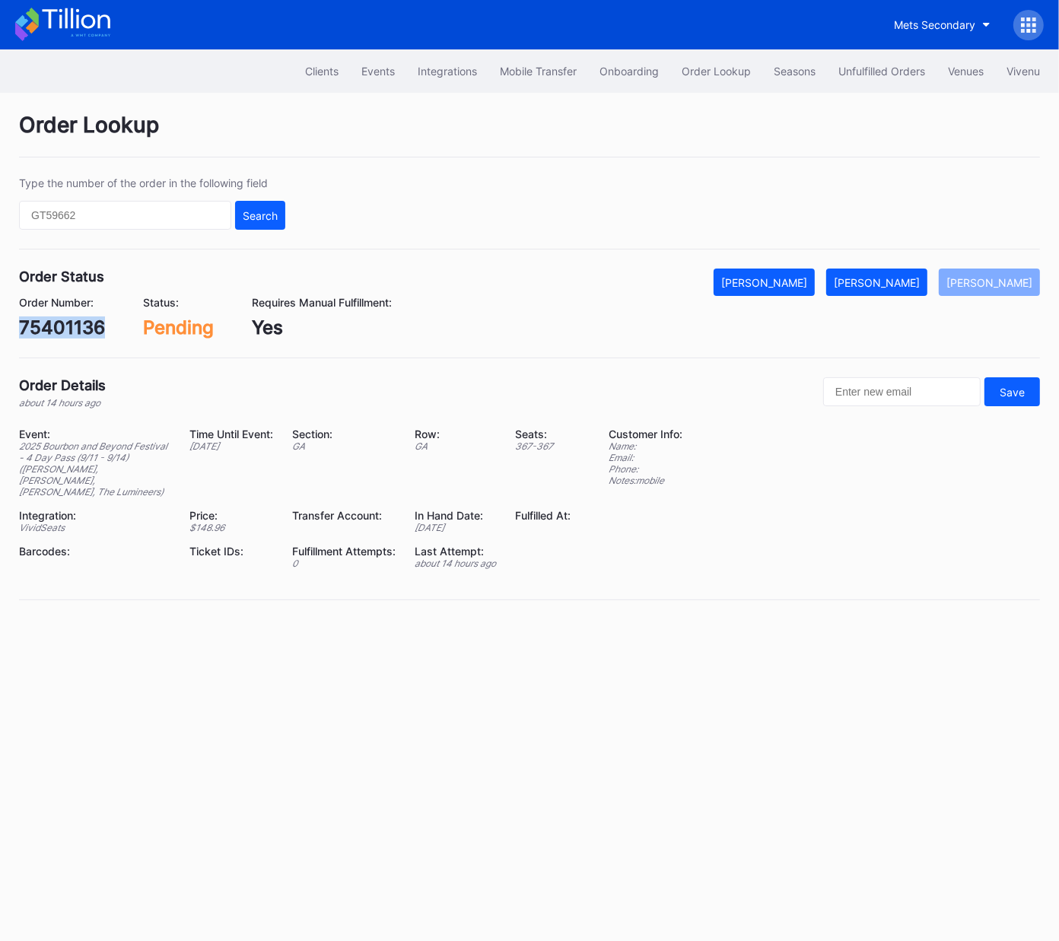
click at [84, 335] on div "75401136" at bounding box center [62, 327] width 86 height 22
copy div "75401136"
drag, startPoint x: 905, startPoint y: 279, endPoint x: 1023, endPoint y: 221, distance: 131.6
click at [905, 278] on div "[PERSON_NAME]" at bounding box center [877, 282] width 86 height 13
click at [89, 326] on div "622842301" at bounding box center [69, 327] width 101 height 22
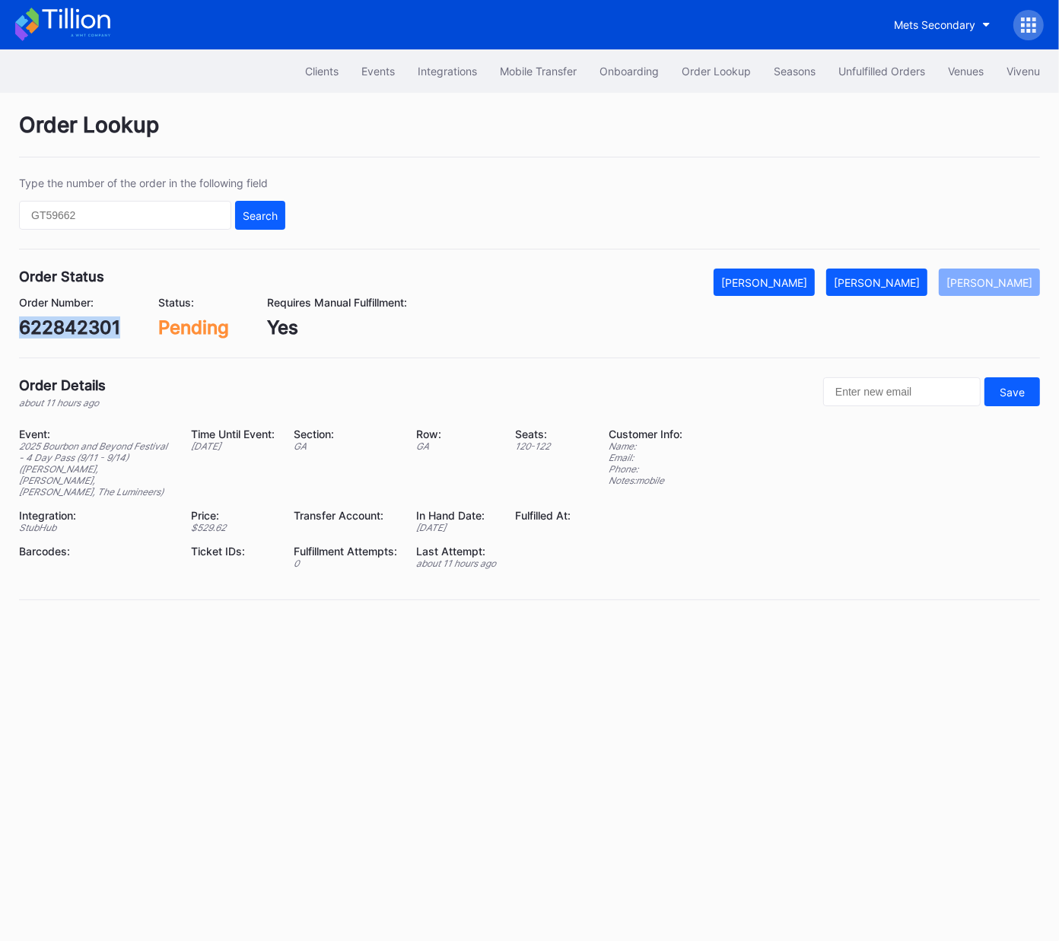
click at [89, 326] on div "622842301" at bounding box center [69, 327] width 101 height 22
copy div "622842301"
click at [888, 276] on div "[PERSON_NAME]" at bounding box center [877, 282] width 86 height 13
click at [86, 328] on div "75404076" at bounding box center [65, 327] width 93 height 22
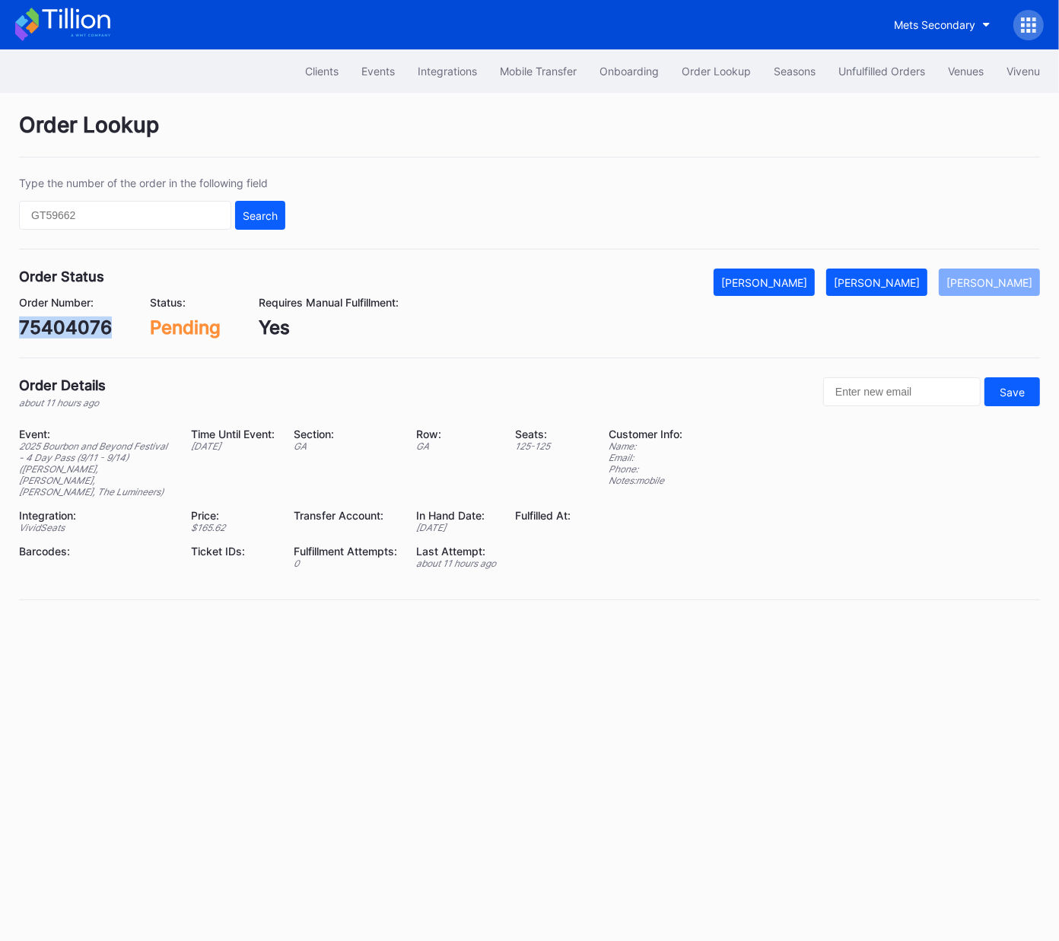
copy div "75404076"
click at [901, 283] on div "[PERSON_NAME]" at bounding box center [877, 282] width 86 height 13
click at [81, 329] on div "622847637" at bounding box center [70, 327] width 102 height 22
drag, startPoint x: 81, startPoint y: 329, endPoint x: 176, endPoint y: 317, distance: 95.8
click at [81, 329] on div "622847637" at bounding box center [70, 327] width 102 height 22
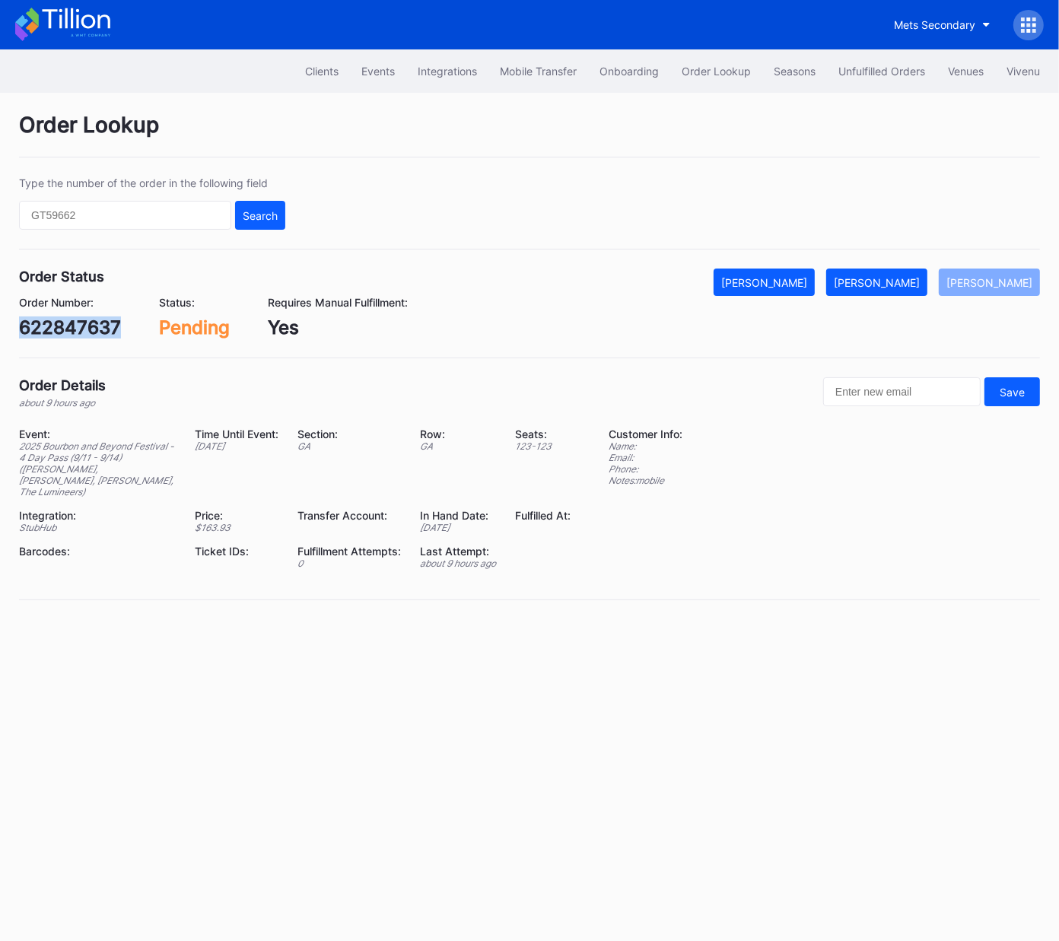
copy div "622847637"
drag, startPoint x: 904, startPoint y: 273, endPoint x: 1057, endPoint y: 129, distance: 209.3
click at [908, 270] on button "[PERSON_NAME]" at bounding box center [876, 282] width 101 height 27
click at [87, 329] on div "622858956" at bounding box center [70, 327] width 103 height 22
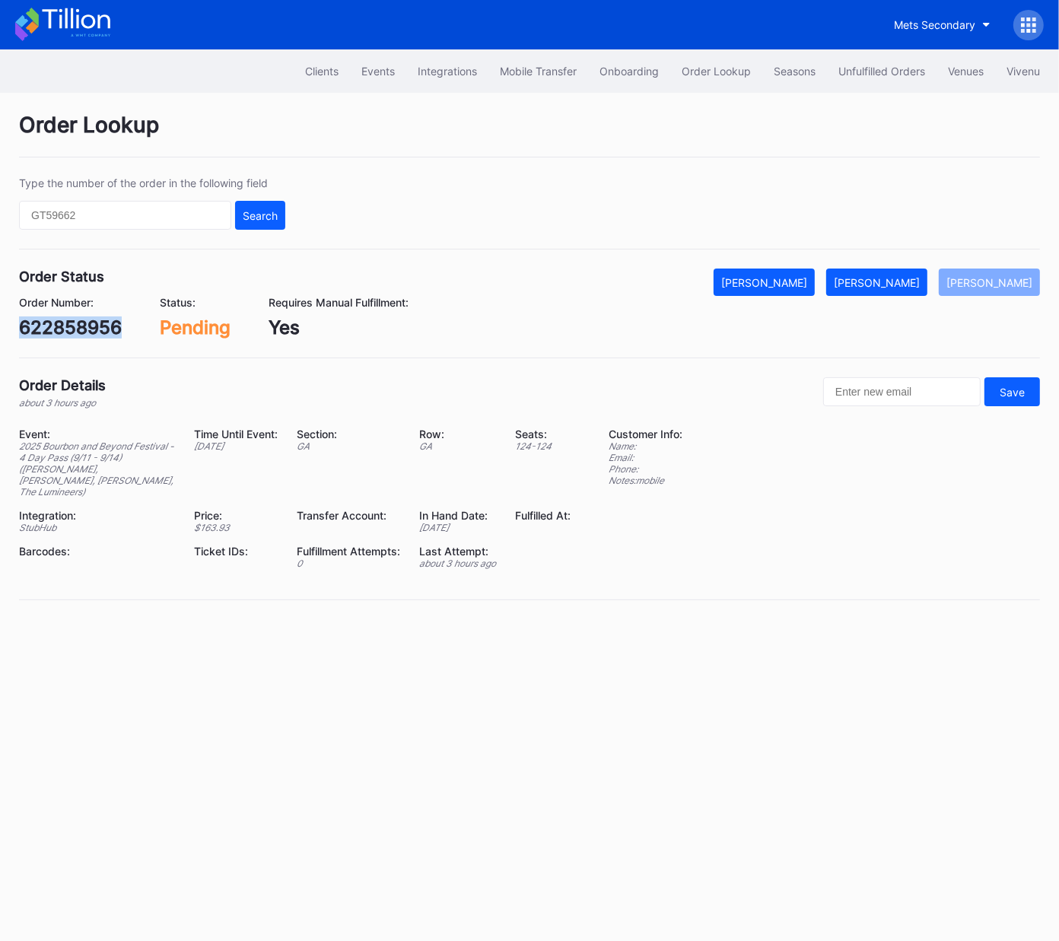
copy div "622858956"
click at [895, 281] on div "[PERSON_NAME]" at bounding box center [877, 282] width 86 height 13
click at [88, 334] on div "75406062" at bounding box center [65, 327] width 93 height 22
copy div "75406062"
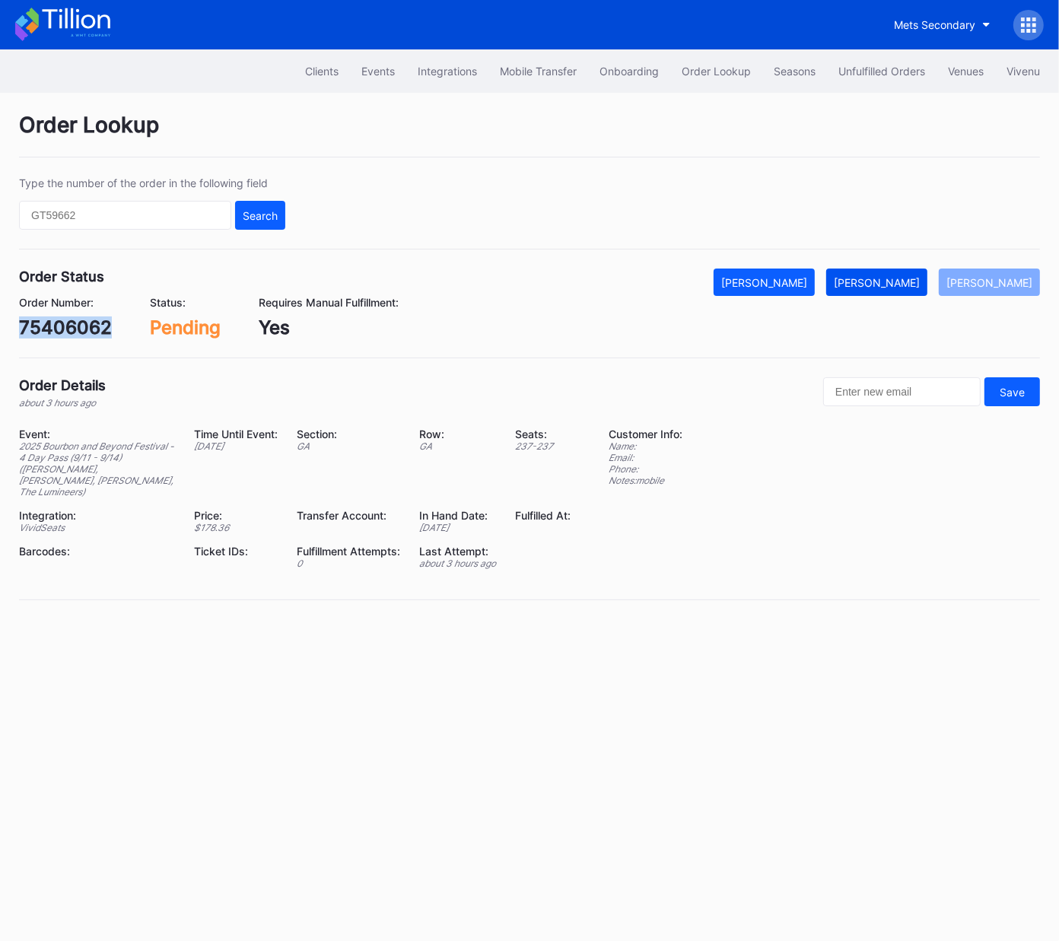
click at [909, 280] on div "Mark Fulfilled" at bounding box center [877, 282] width 86 height 13
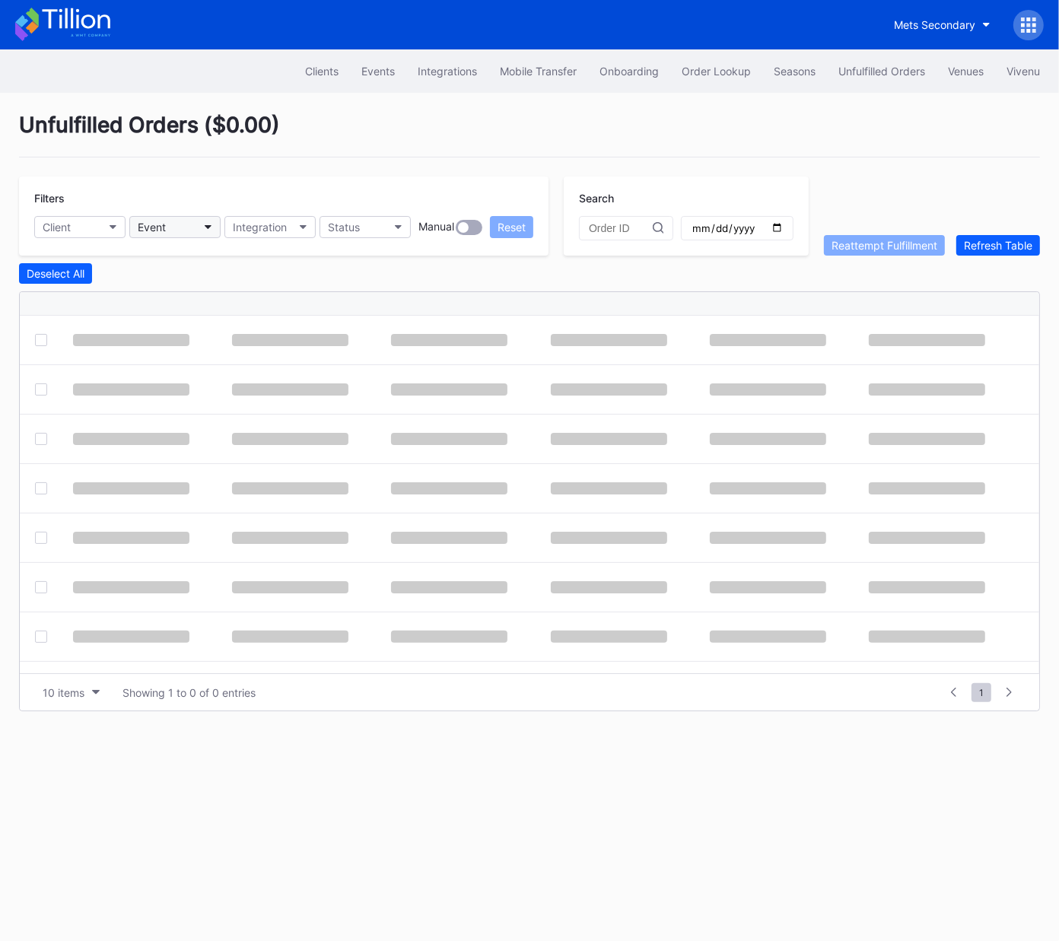
click at [173, 227] on button "Event" at bounding box center [174, 227] width 91 height 22
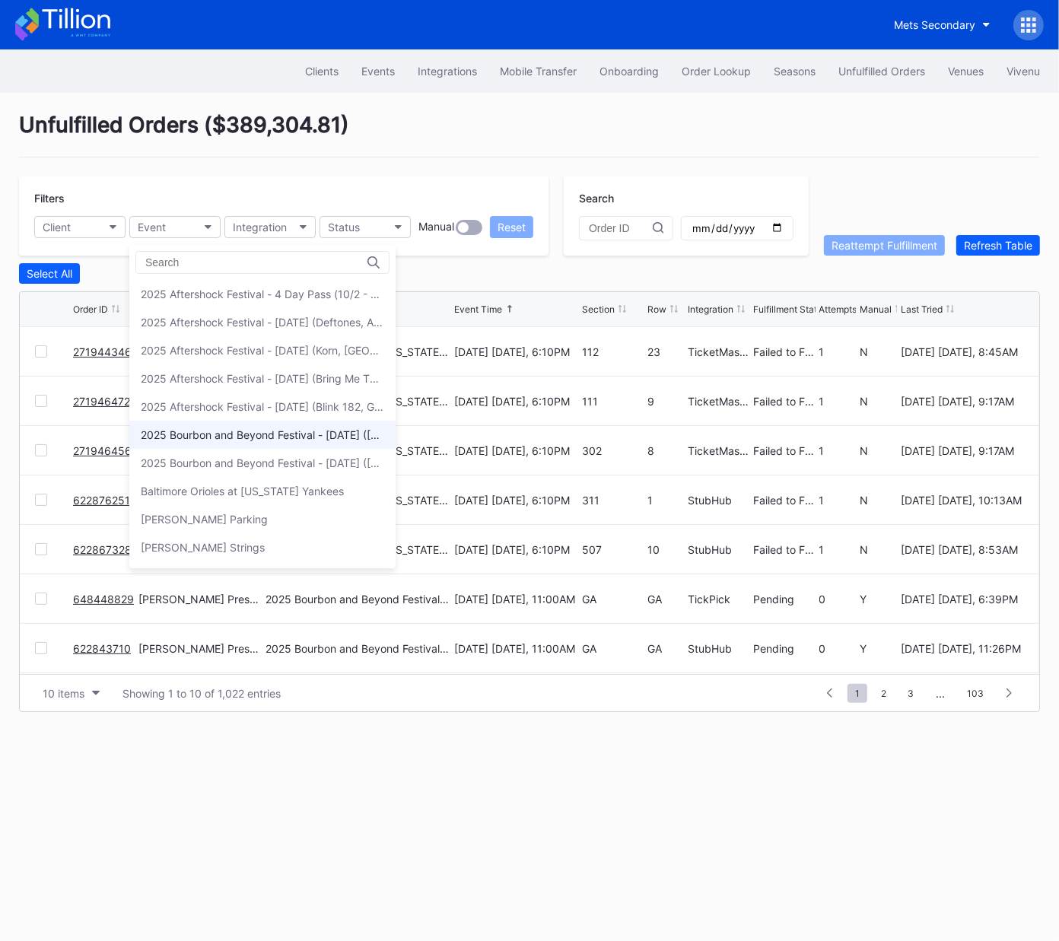
click at [243, 433] on div "2025 Bourbon and Beyond Festival - Saturday (Sturgill Simpson, Jack White, Vanc…" at bounding box center [262, 434] width 243 height 13
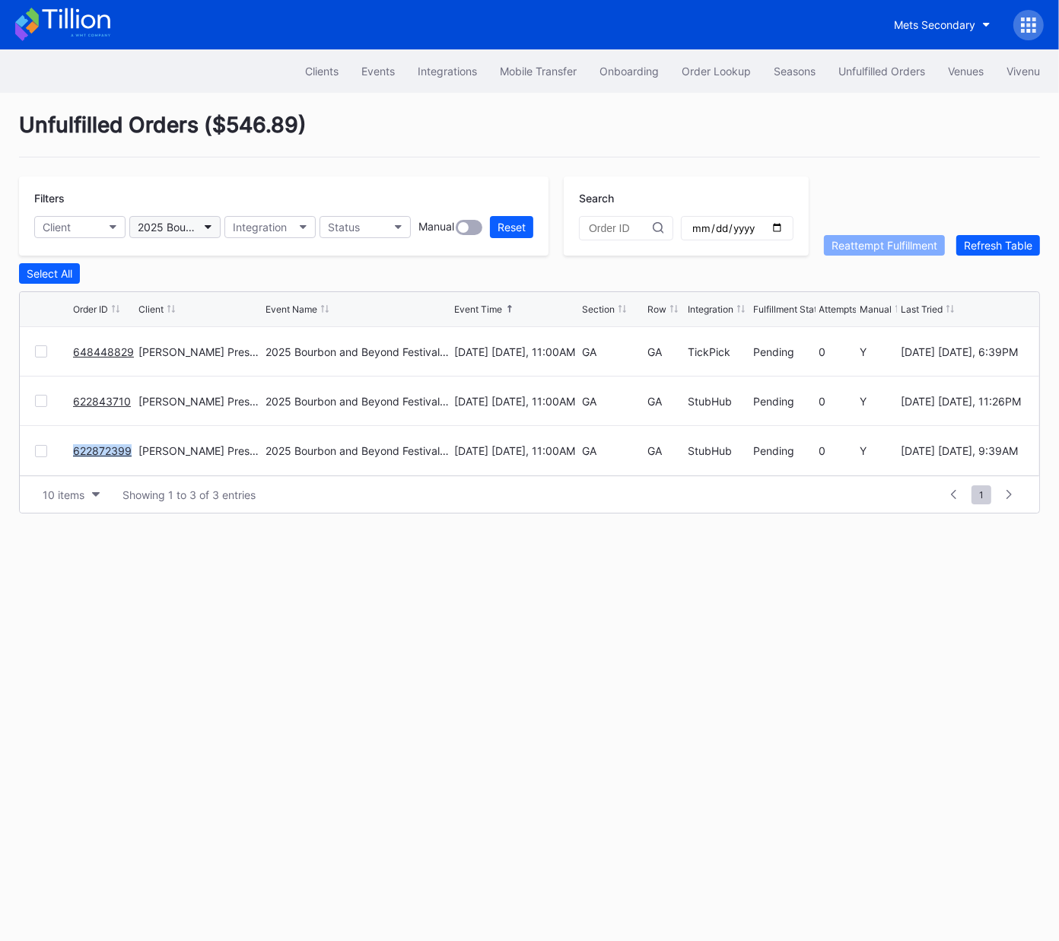
click at [175, 224] on div "2025 Bourbon and Beyond Festival - Saturday (Sturgill Simpson, Jack White, Vanc…" at bounding box center [167, 227] width 59 height 13
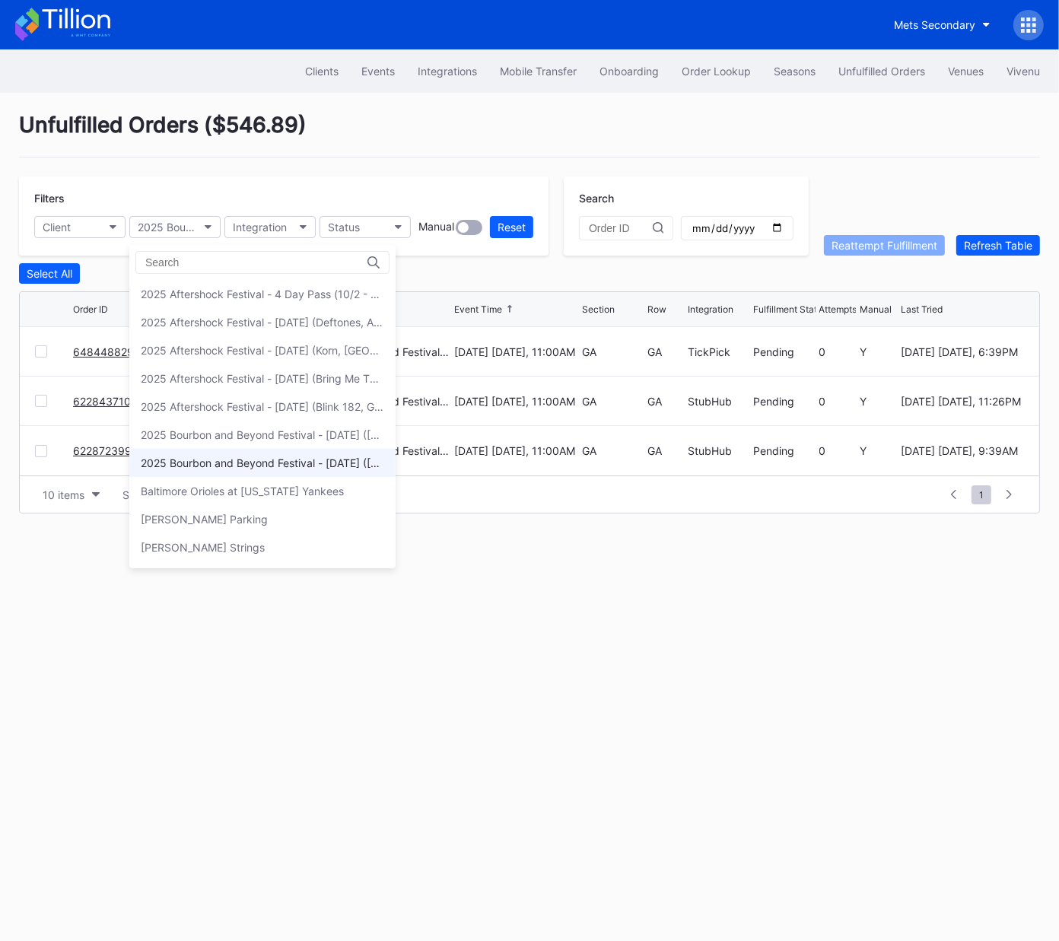
click at [233, 450] on div "2025 Bourbon and Beyond Festival - Sunday (Noah Kahan, Goo Goo Dolls, Megan Mor…" at bounding box center [262, 463] width 266 height 28
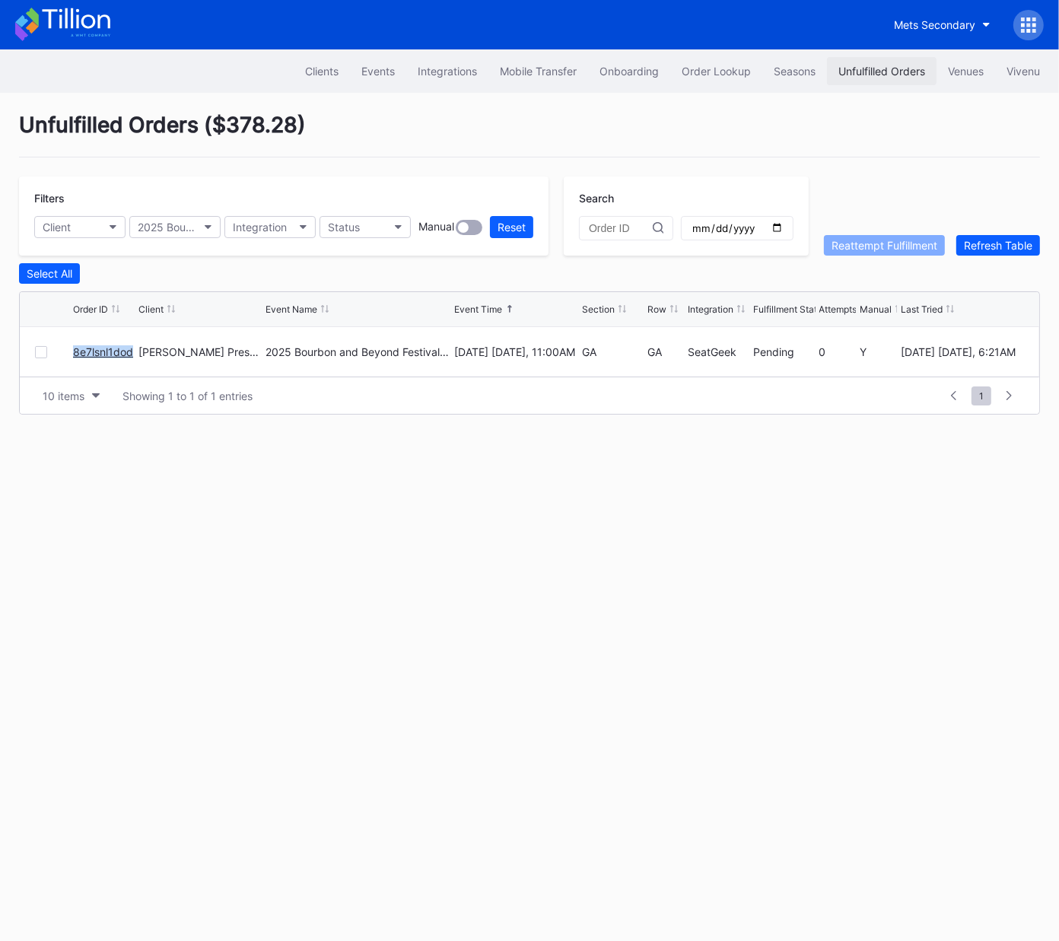
click at [864, 69] on div "Unfulfilled Orders" at bounding box center [881, 71] width 87 height 13
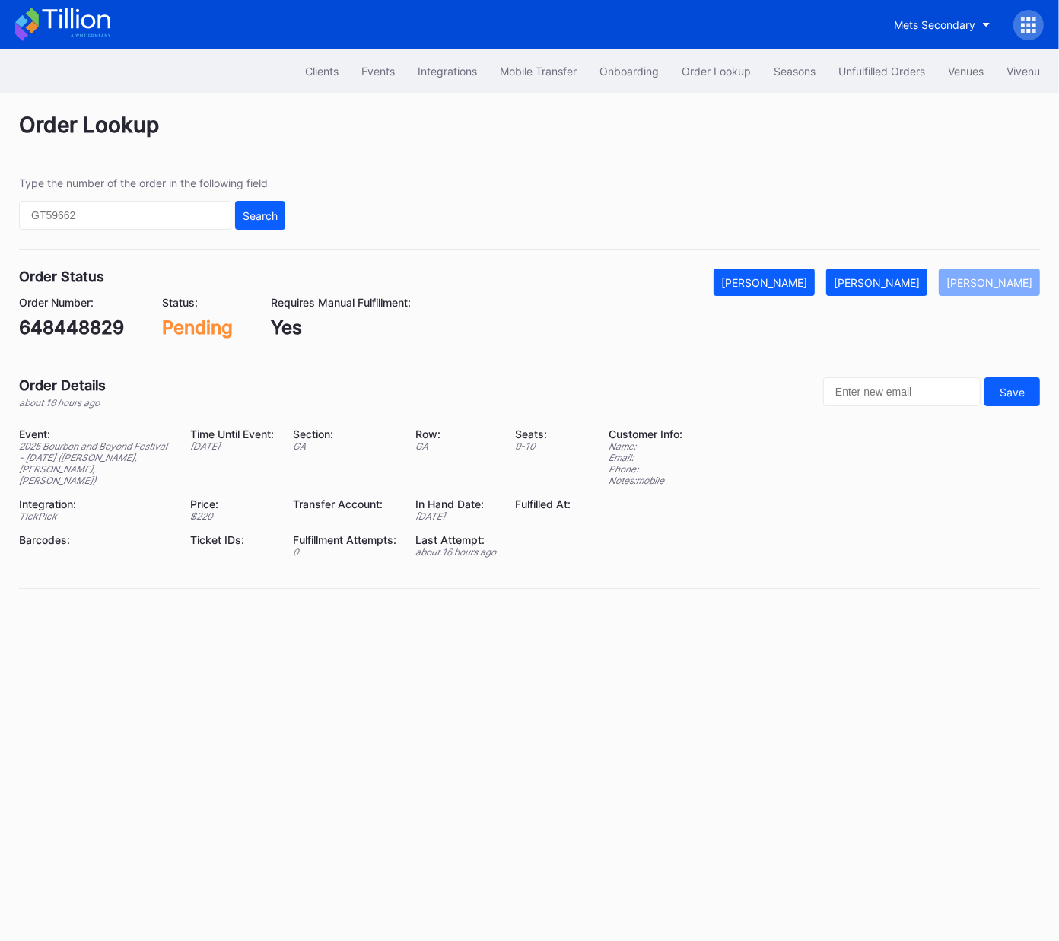
click at [63, 326] on div "648448829" at bounding box center [71, 327] width 105 height 22
copy div "648448829"
drag, startPoint x: 899, startPoint y: 284, endPoint x: 1049, endPoint y: 173, distance: 186.1
click at [901, 283] on div "[PERSON_NAME]" at bounding box center [877, 282] width 86 height 13
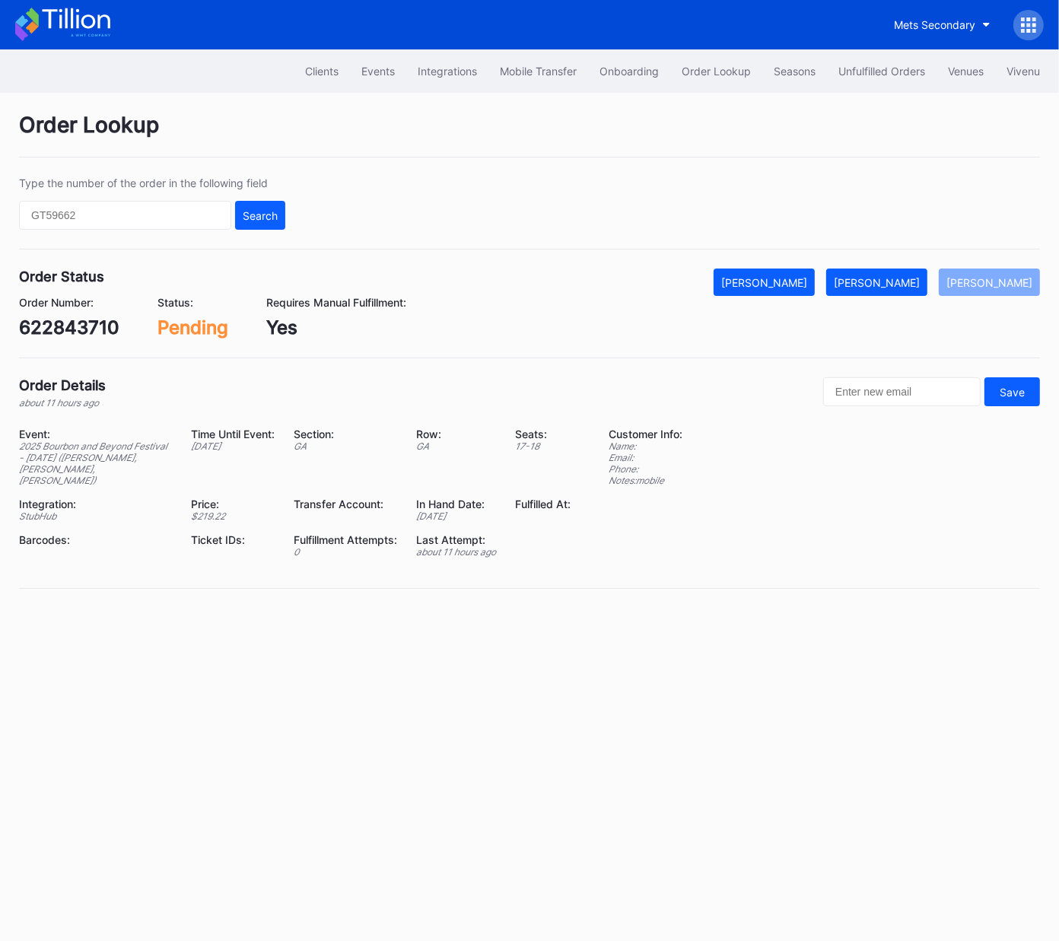
click at [82, 322] on div "622843710" at bounding box center [69, 327] width 100 height 22
copy div "622843710"
click at [918, 283] on div "[PERSON_NAME]" at bounding box center [877, 282] width 86 height 13
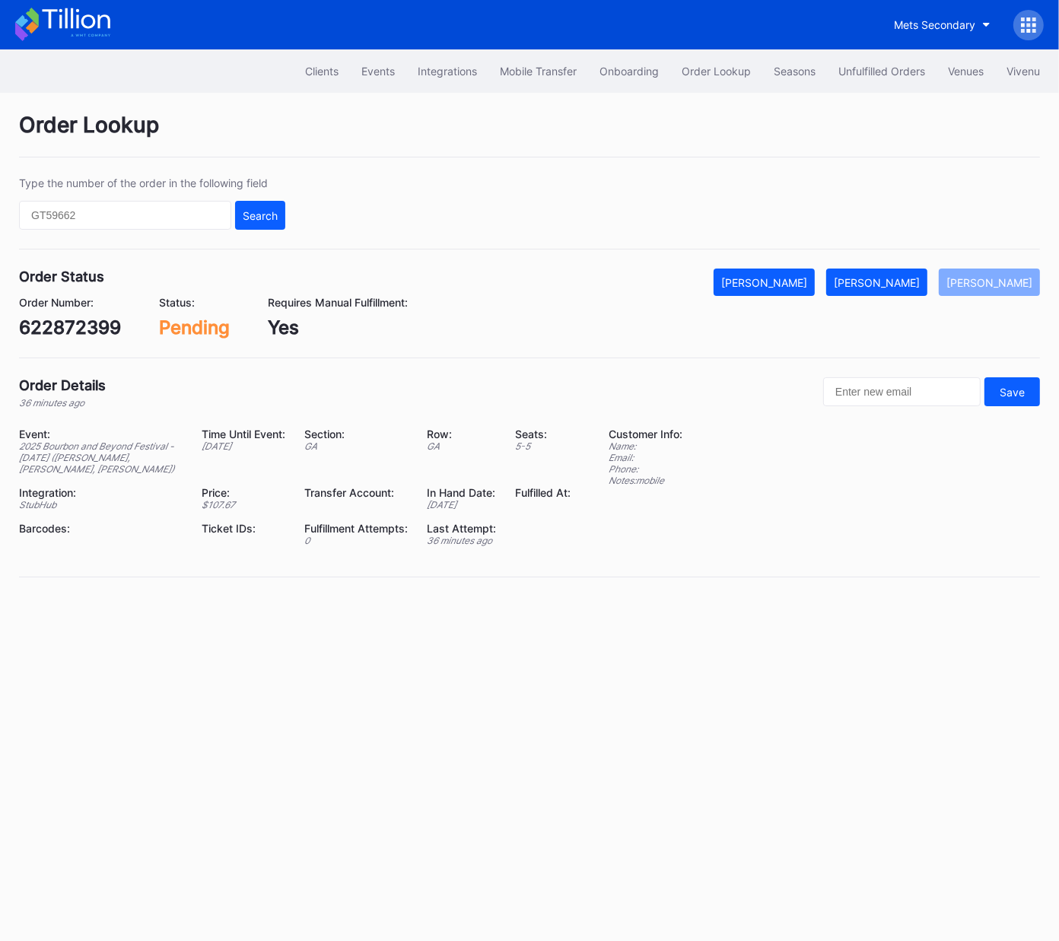
click at [118, 332] on div "622872399" at bounding box center [70, 327] width 102 height 22
click at [117, 332] on div "622872399" at bounding box center [70, 327] width 102 height 22
click at [92, 327] on div "622872399" at bounding box center [70, 327] width 102 height 22
copy div "622872399"
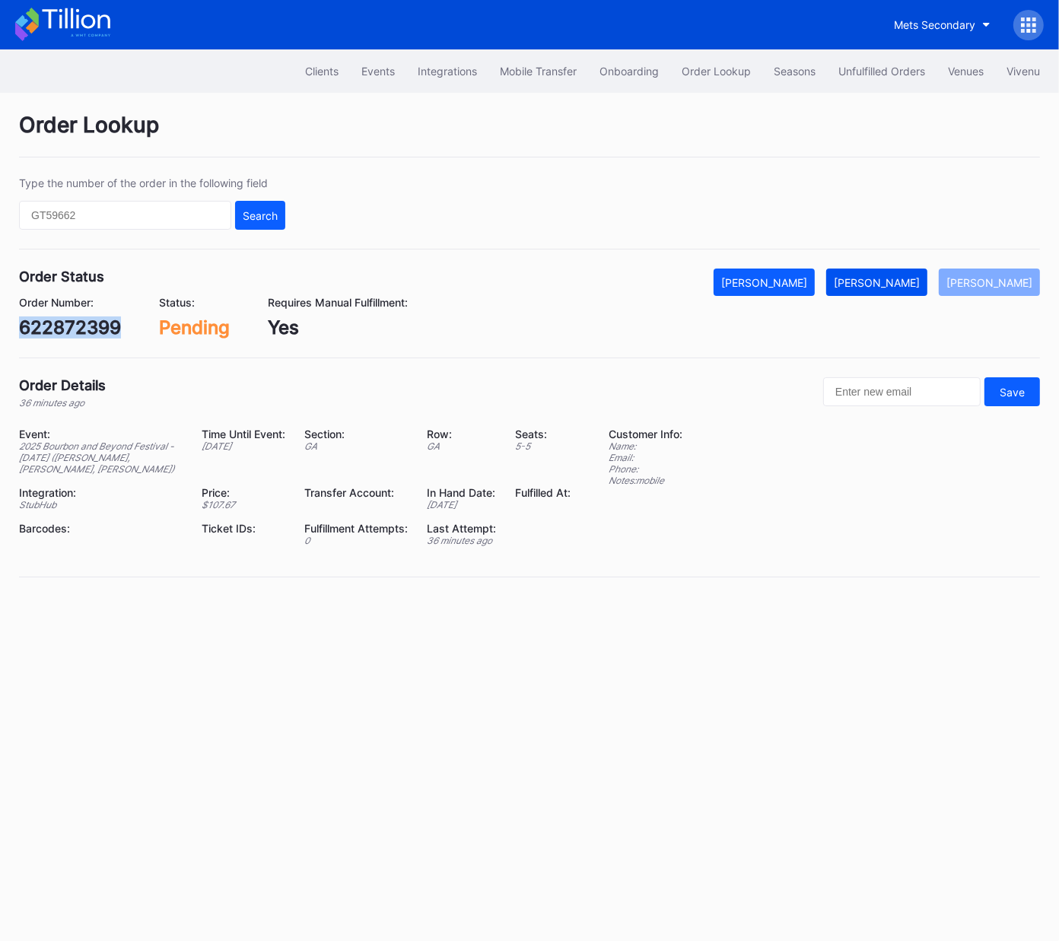
drag, startPoint x: 898, startPoint y: 281, endPoint x: 1009, endPoint y: 223, distance: 125.2
click at [898, 281] on div "[PERSON_NAME]" at bounding box center [877, 282] width 86 height 13
click at [81, 327] on div "8e7lsnl1dod" at bounding box center [71, 327] width 104 height 22
drag, startPoint x: 81, startPoint y: 327, endPoint x: 272, endPoint y: 321, distance: 191.0
click at [81, 327] on div "8e7lsnl1dod" at bounding box center [71, 327] width 104 height 22
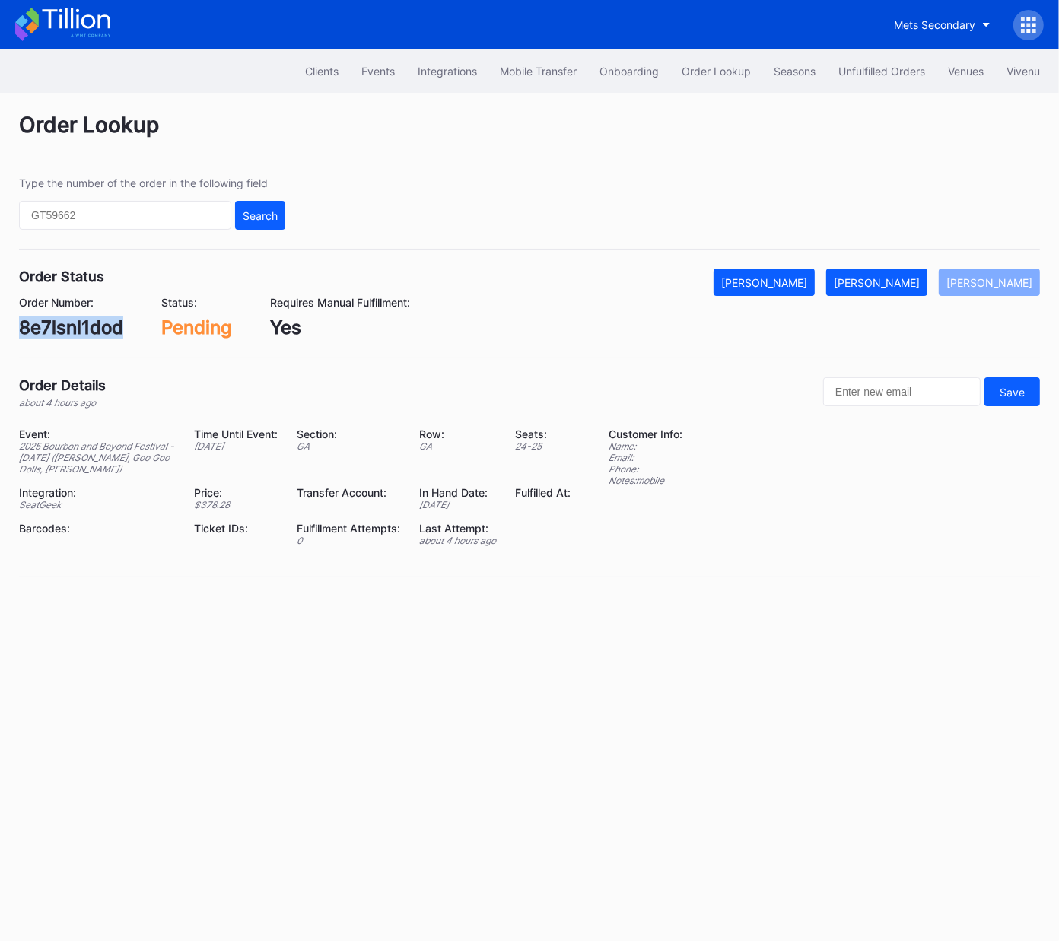
copy div "8e7lsnl1dod"
click at [882, 281] on div "[PERSON_NAME]" at bounding box center [877, 282] width 86 height 13
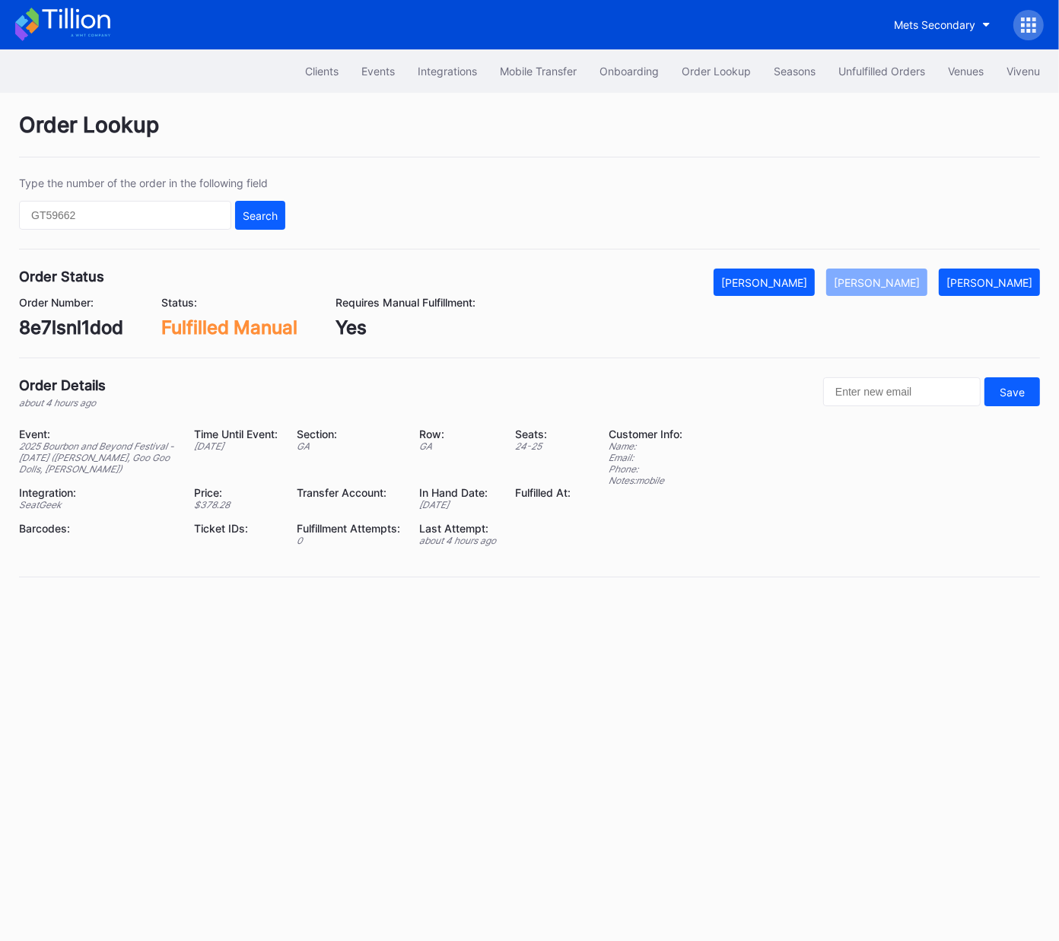
click at [719, 618] on div "Clients Events Integrations Mobile Transfer Onboarding Order Lookup Seasons Unf…" at bounding box center [529, 494] width 1059 height 891
click at [703, 436] on div "Event: 2025 Bourbon and Beyond Festival - [DATE] ([PERSON_NAME], Goo Goo Dolls,…" at bounding box center [529, 492] width 1021 height 130
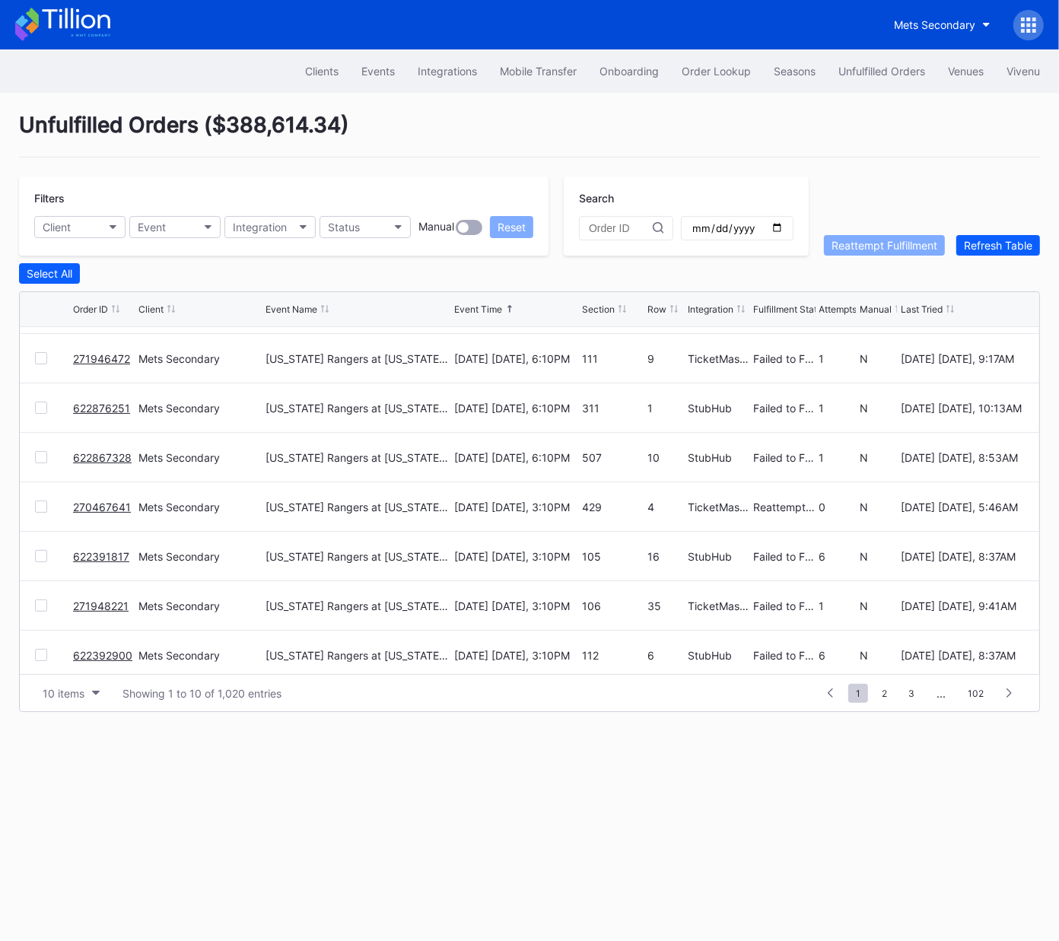
scroll to position [148, 0]
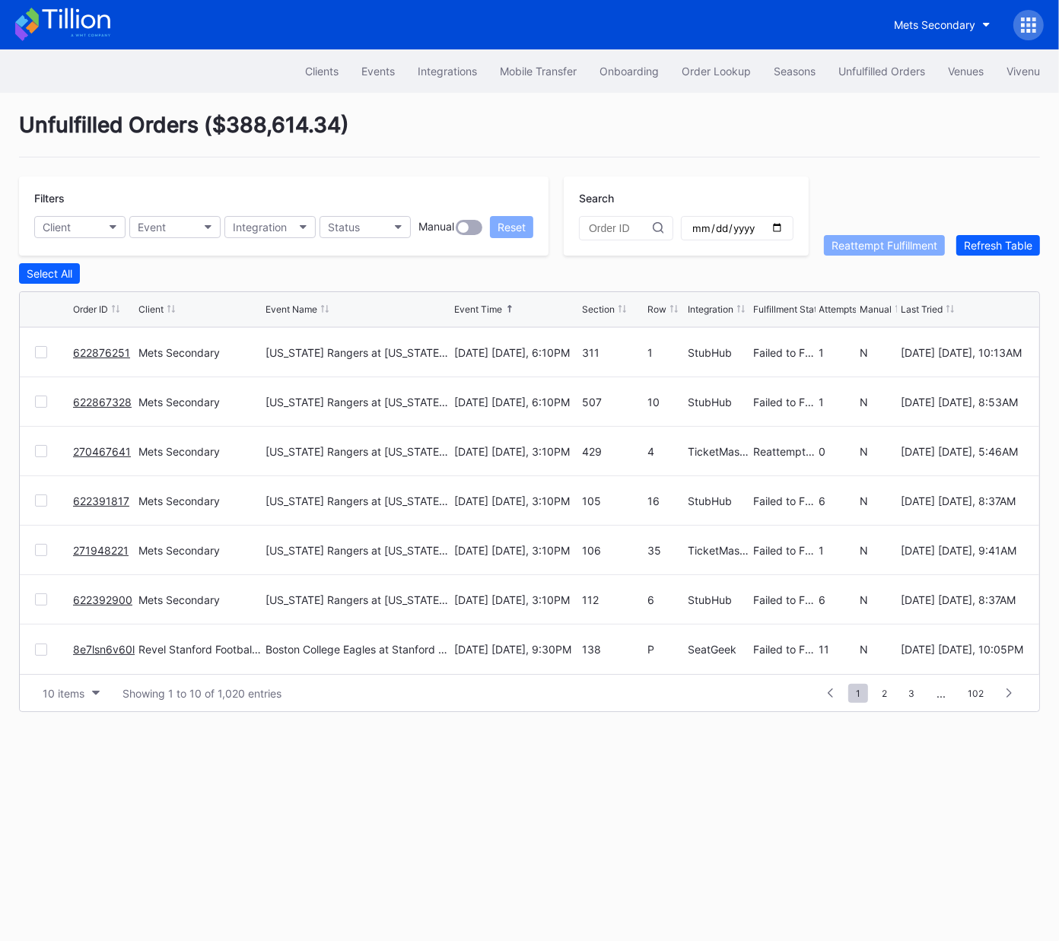
click at [100, 646] on link "8e7lsn6v60l" at bounding box center [104, 649] width 62 height 13
